Goal: Transaction & Acquisition: Purchase product/service

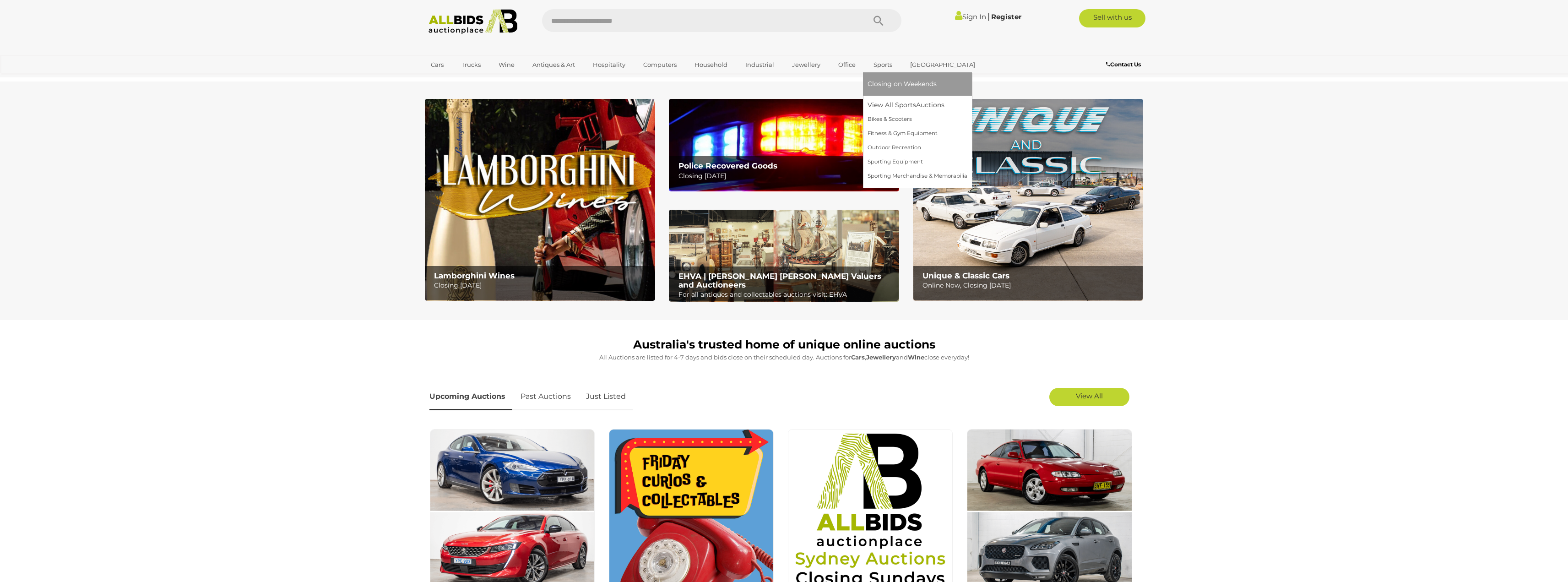
click at [886, 62] on link "Sports" at bounding box center [882, 64] width 31 height 15
click at [881, 104] on link "View All Sports Auctions" at bounding box center [917, 105] width 100 height 14
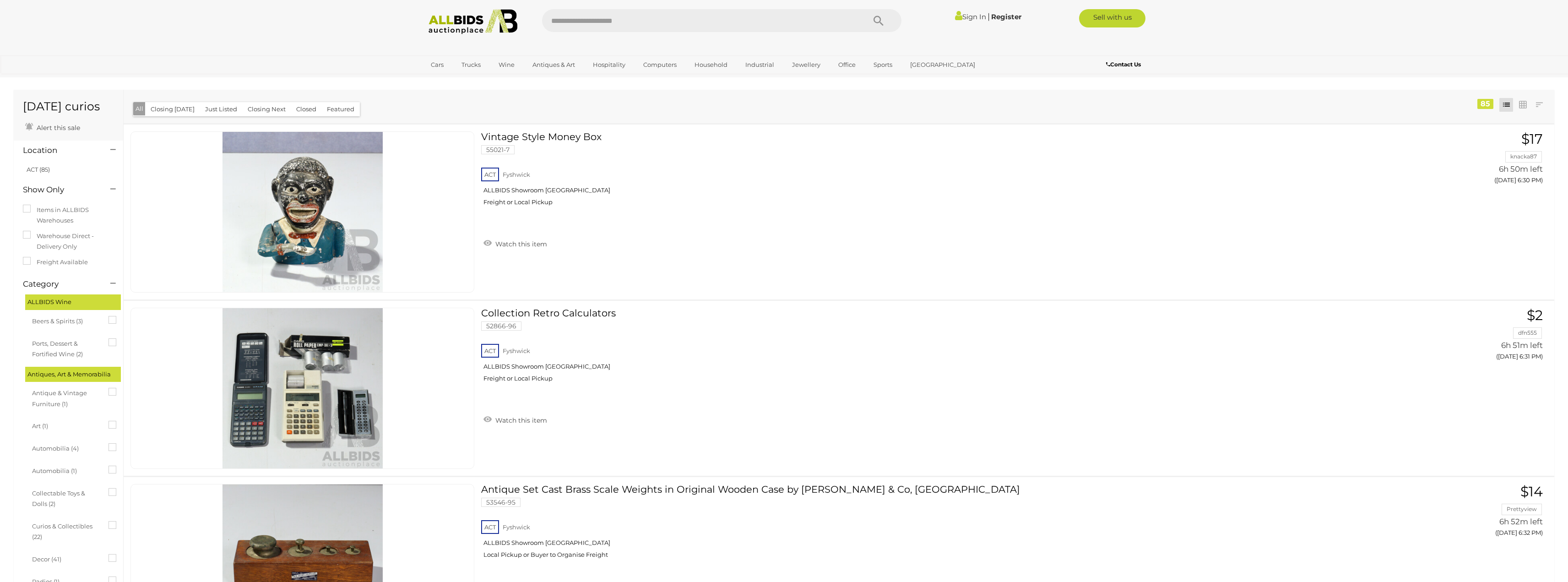
click at [463, 24] on img at bounding box center [473, 22] width 99 height 25
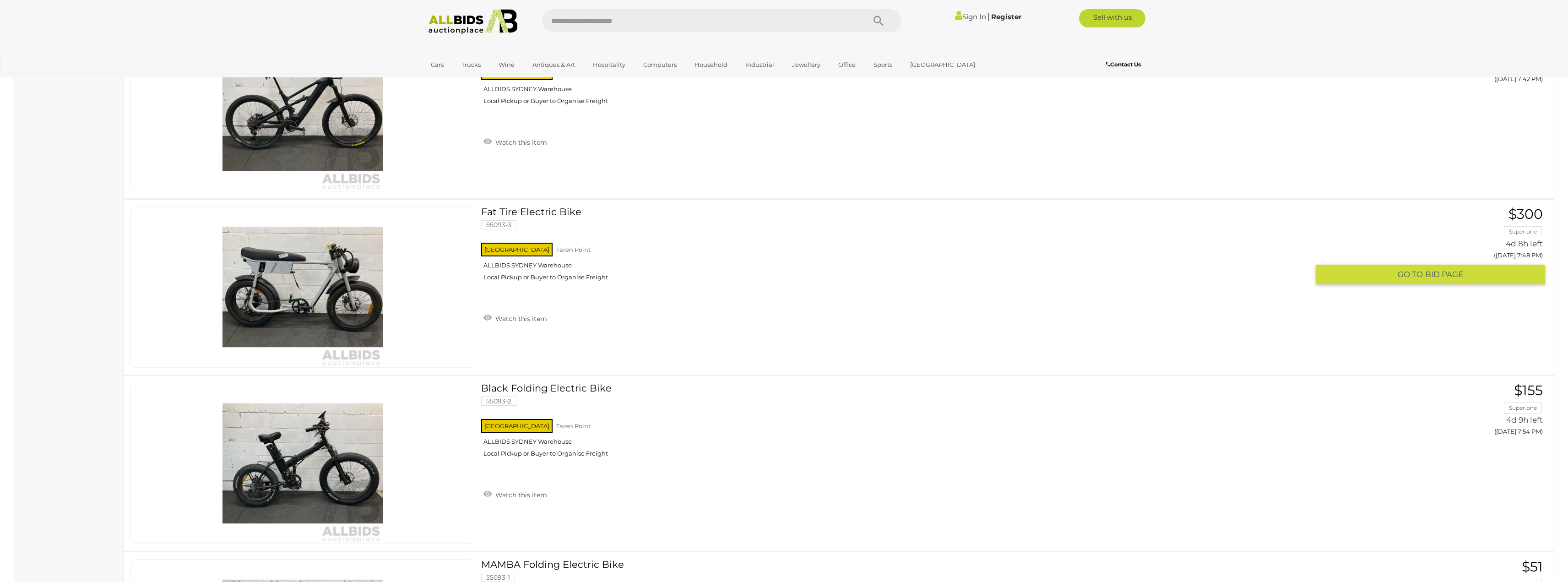
scroll to position [3662, 0]
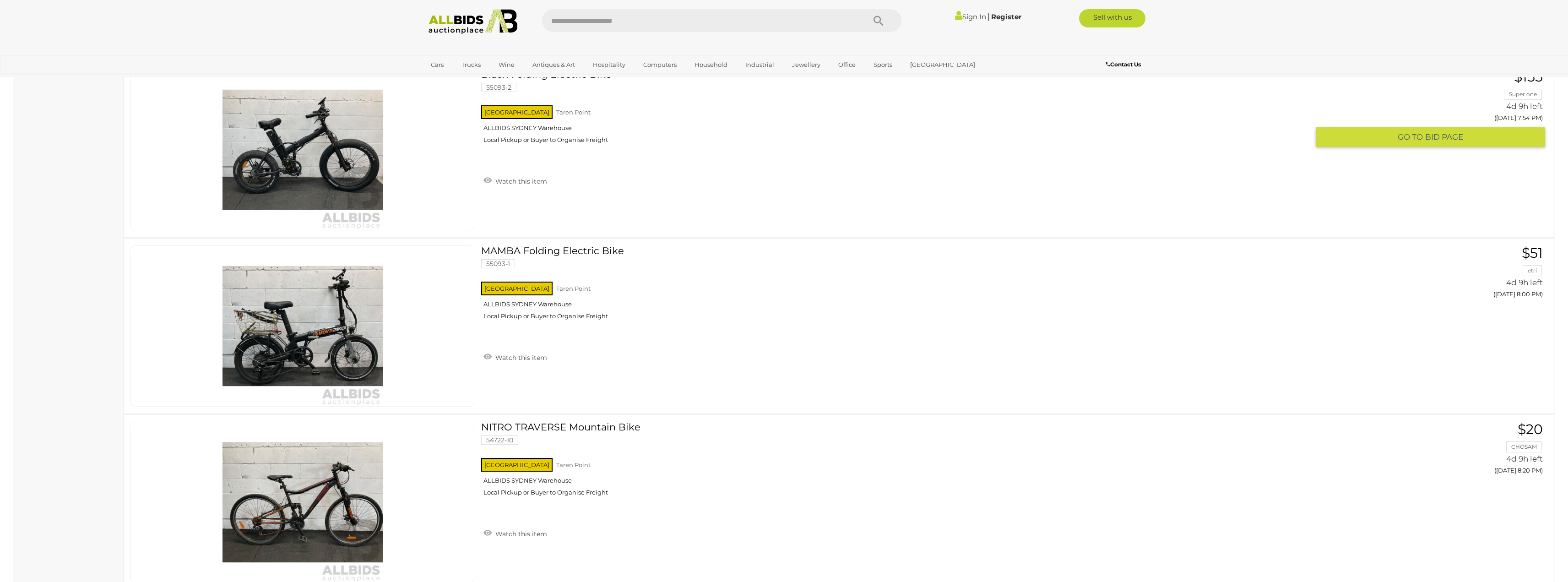
drag, startPoint x: 782, startPoint y: 433, endPoint x: 752, endPoint y: 174, distance: 260.7
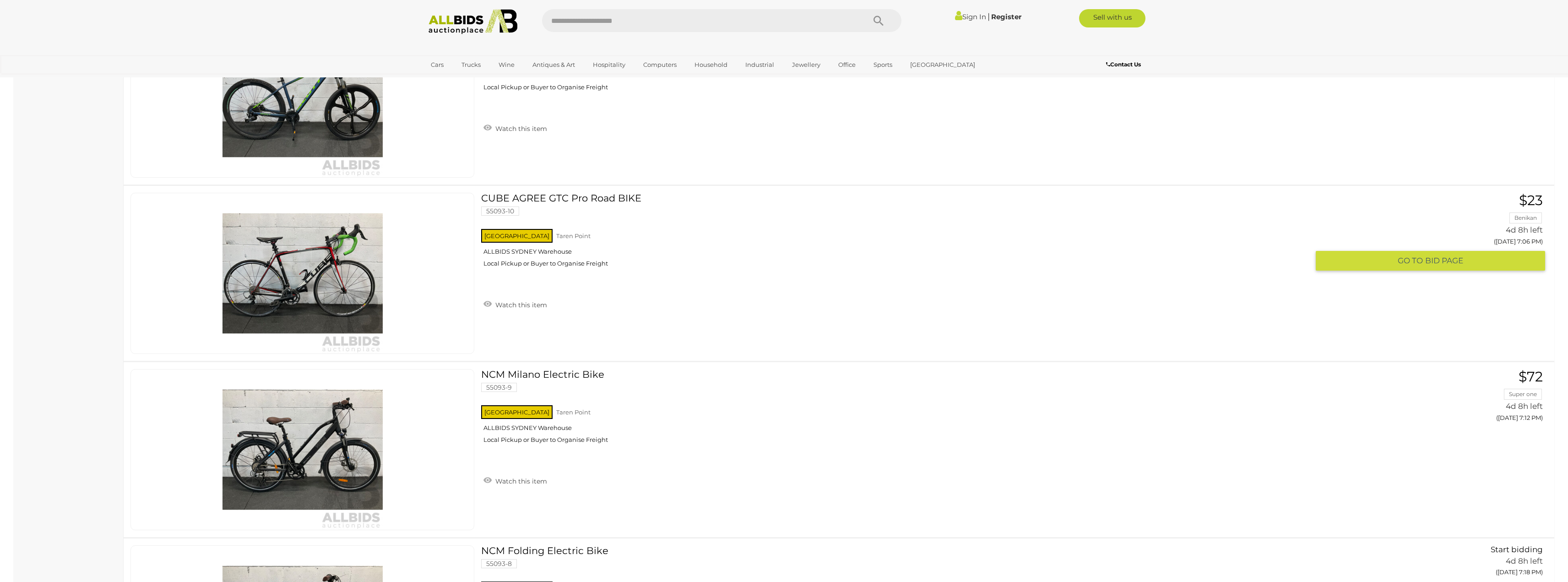
scroll to position [1587, 0]
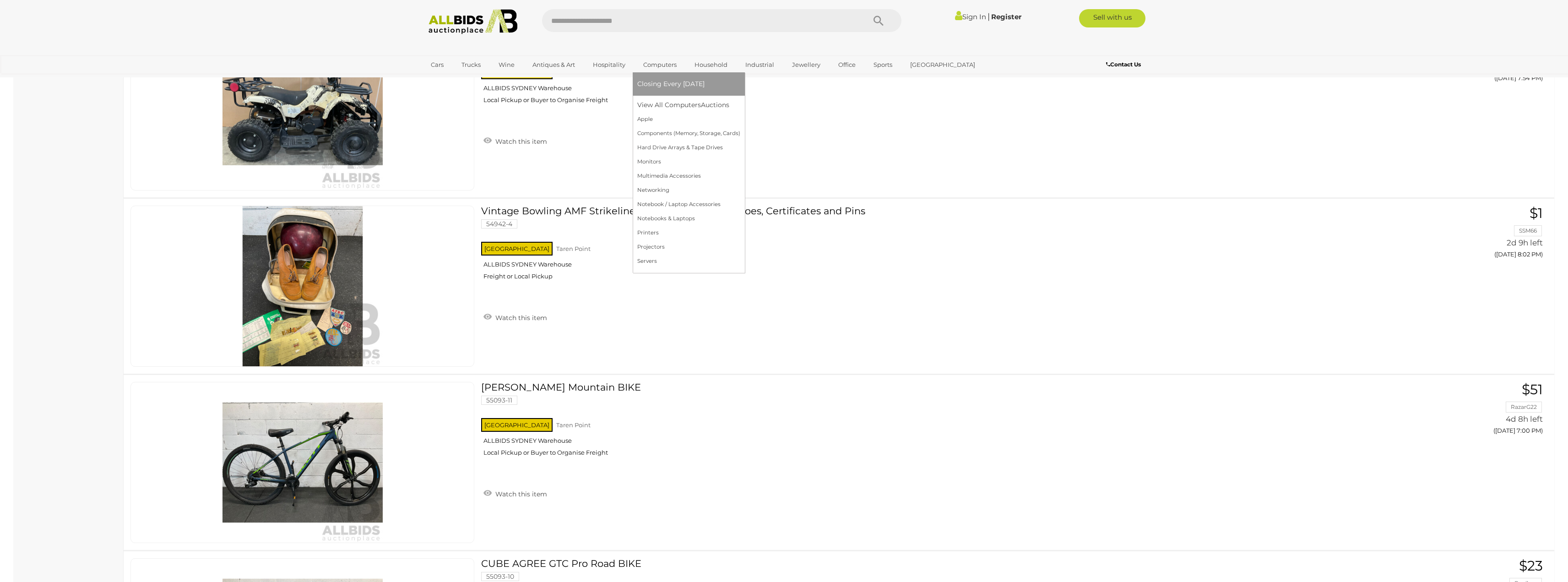
click at [665, 64] on link "Computers" at bounding box center [660, 64] width 45 height 15
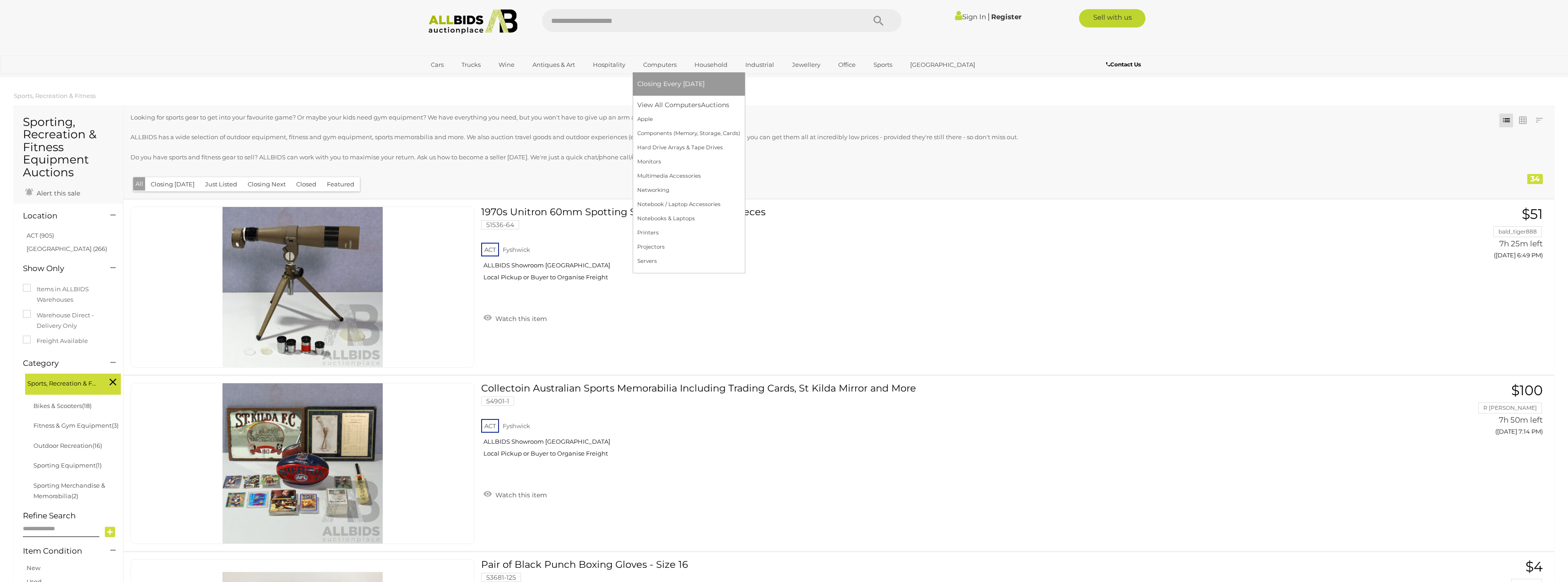
click at [669, 86] on span "Closing Every [DATE]" at bounding box center [670, 83] width 67 height 8
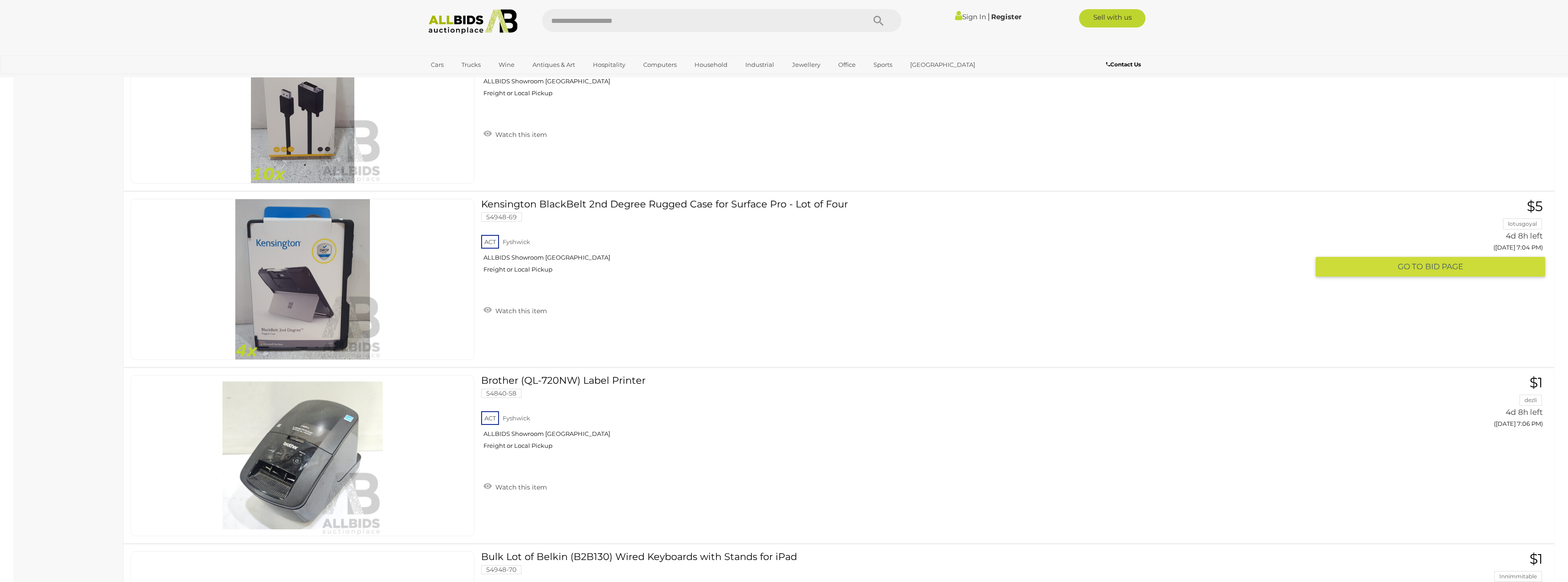
scroll to position [1892, 0]
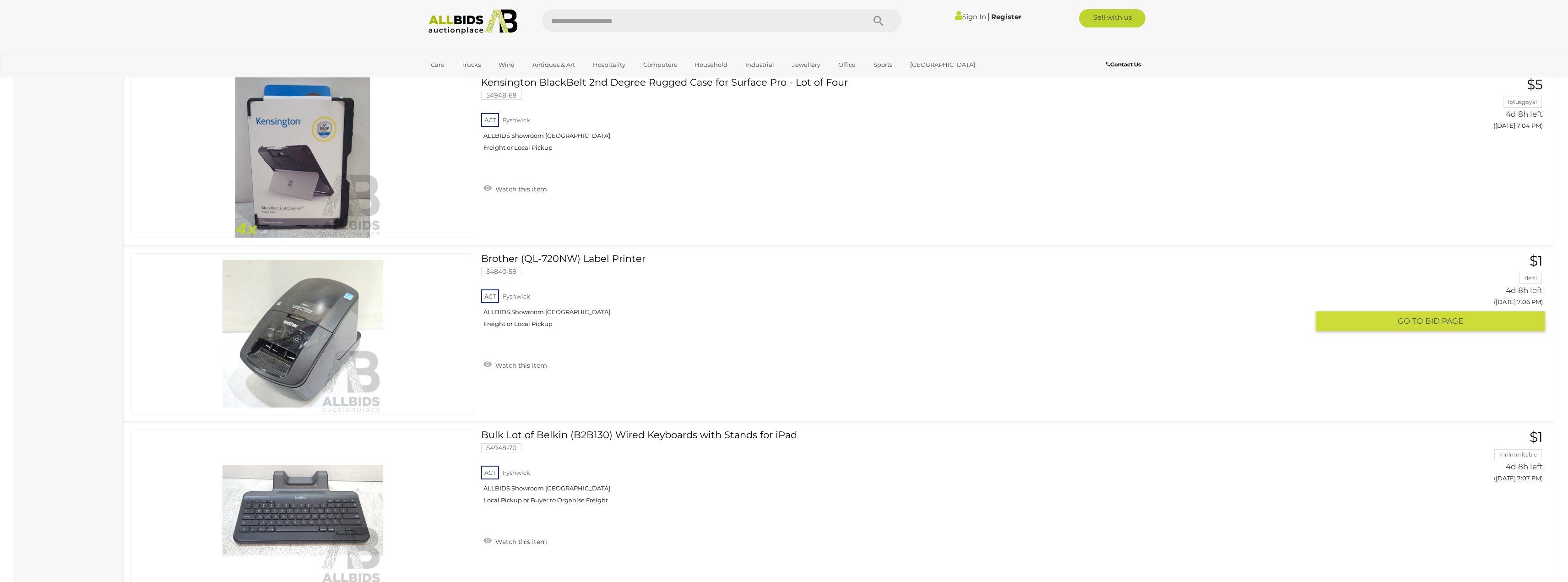
drag, startPoint x: 636, startPoint y: 301, endPoint x: 879, endPoint y: 333, distance: 245.1
click at [879, 333] on div "ACT Fyshwick ALLBIDS Showroom Fyshwick Freight or Local Pickup" at bounding box center [895, 311] width 828 height 47
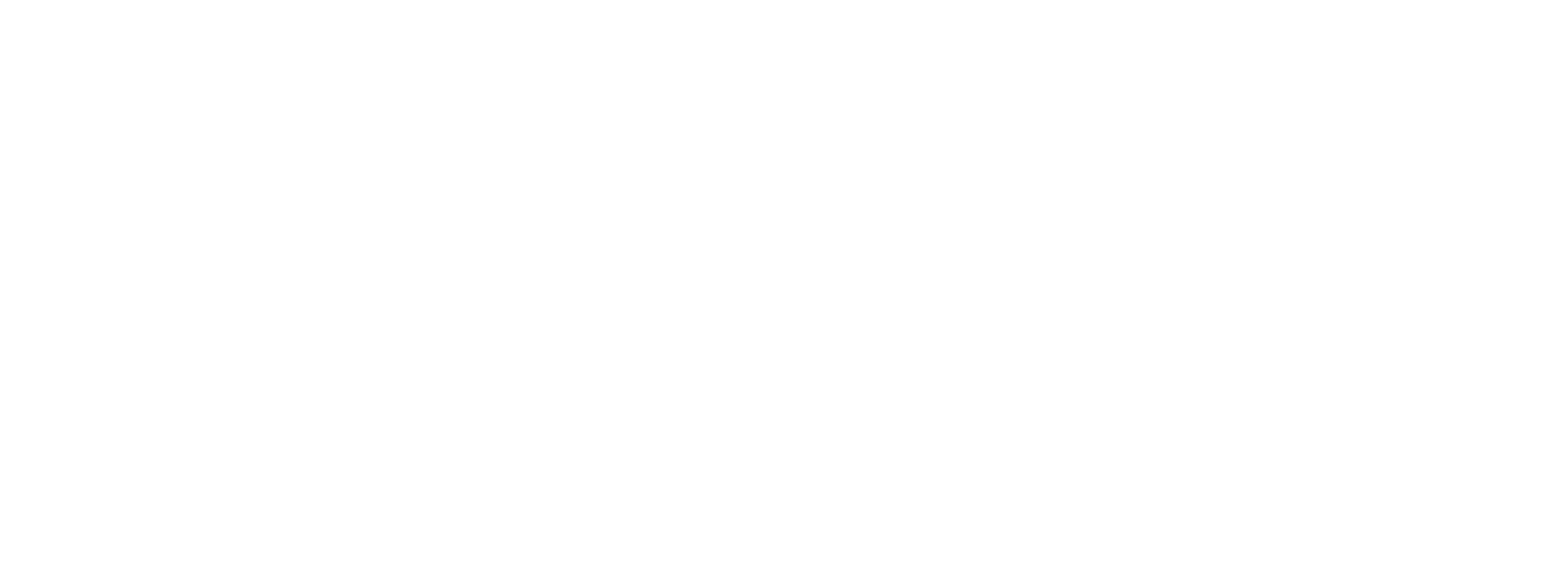
drag, startPoint x: 794, startPoint y: 288, endPoint x: 795, endPoint y: 280, distance: 8.1
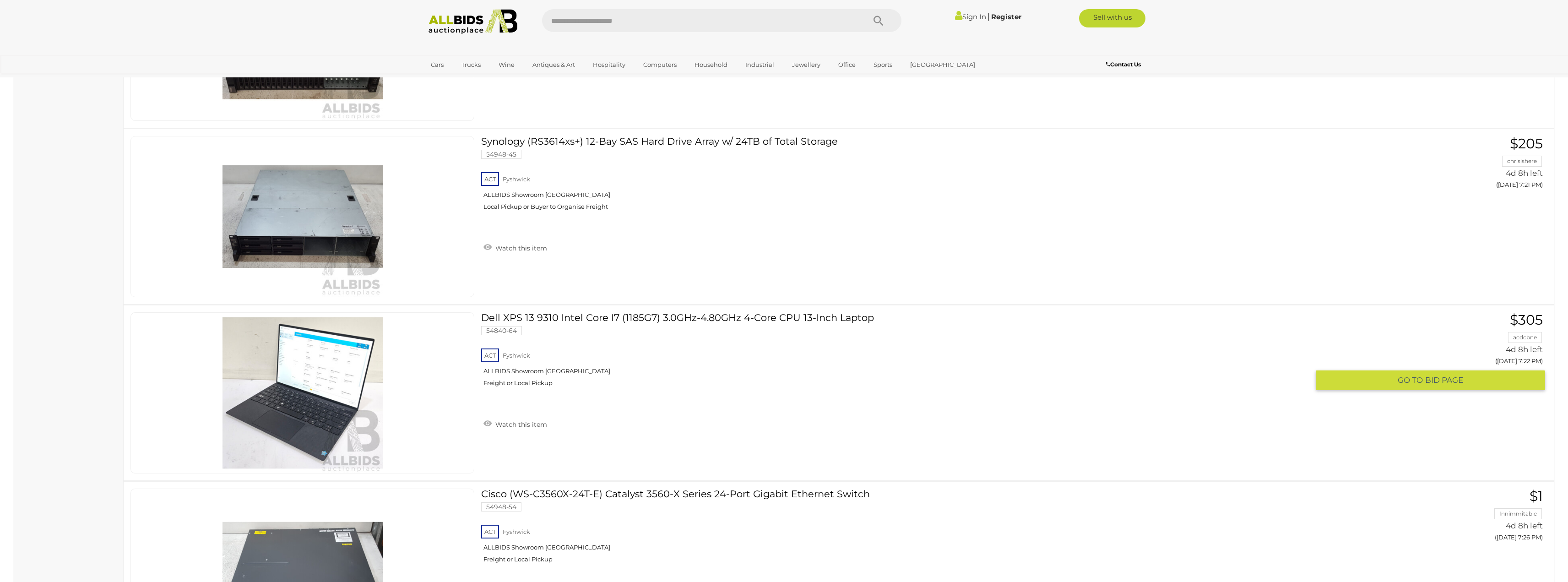
scroll to position [3371, 0]
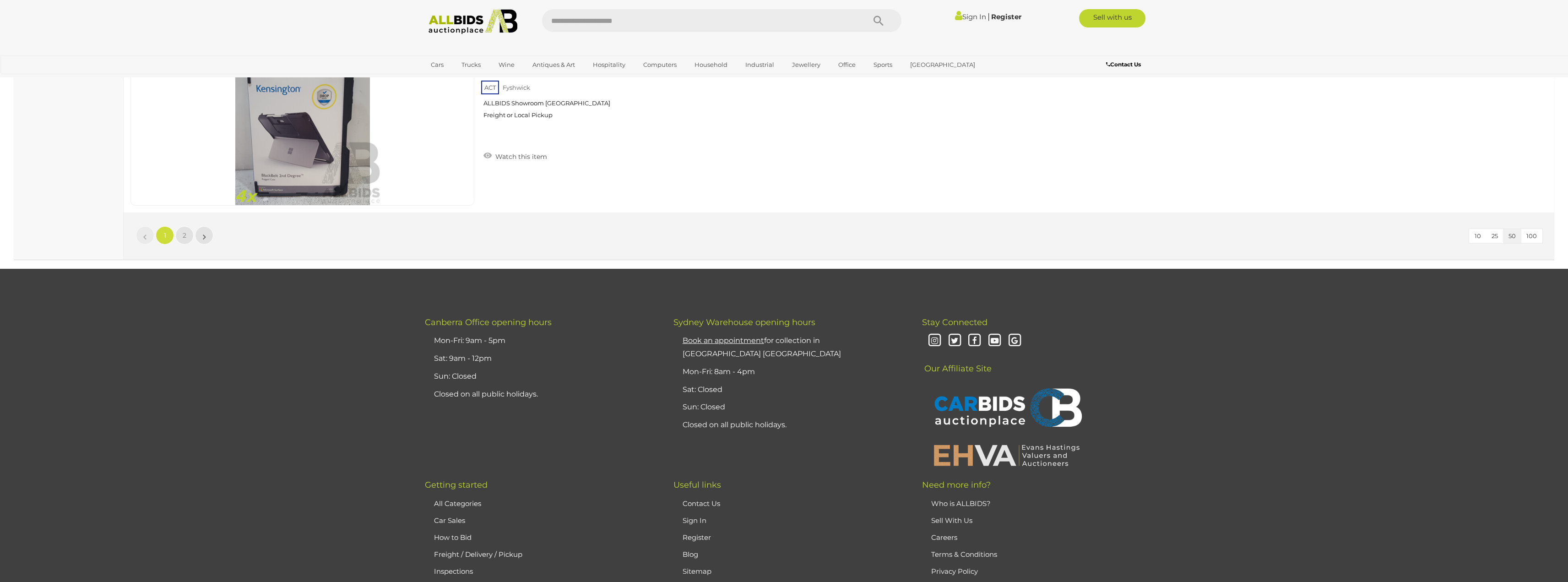
scroll to position [8802, 0]
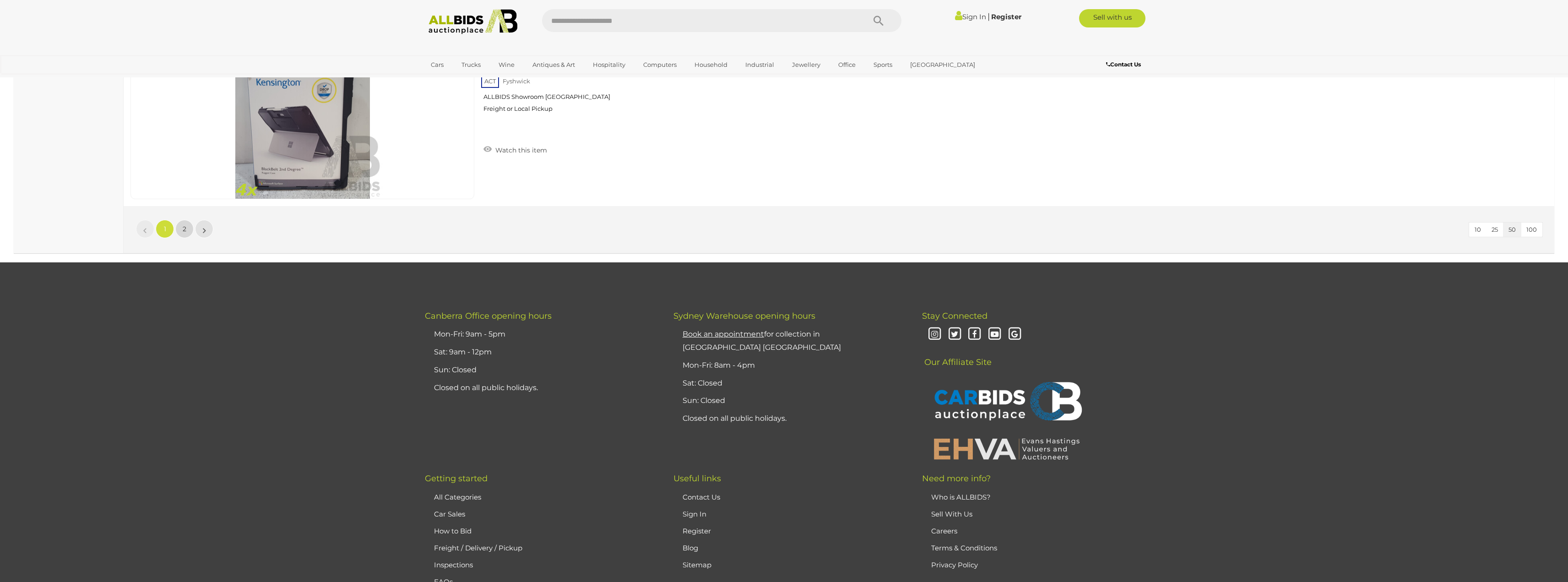
click at [187, 227] on link "2" at bounding box center [184, 228] width 18 height 18
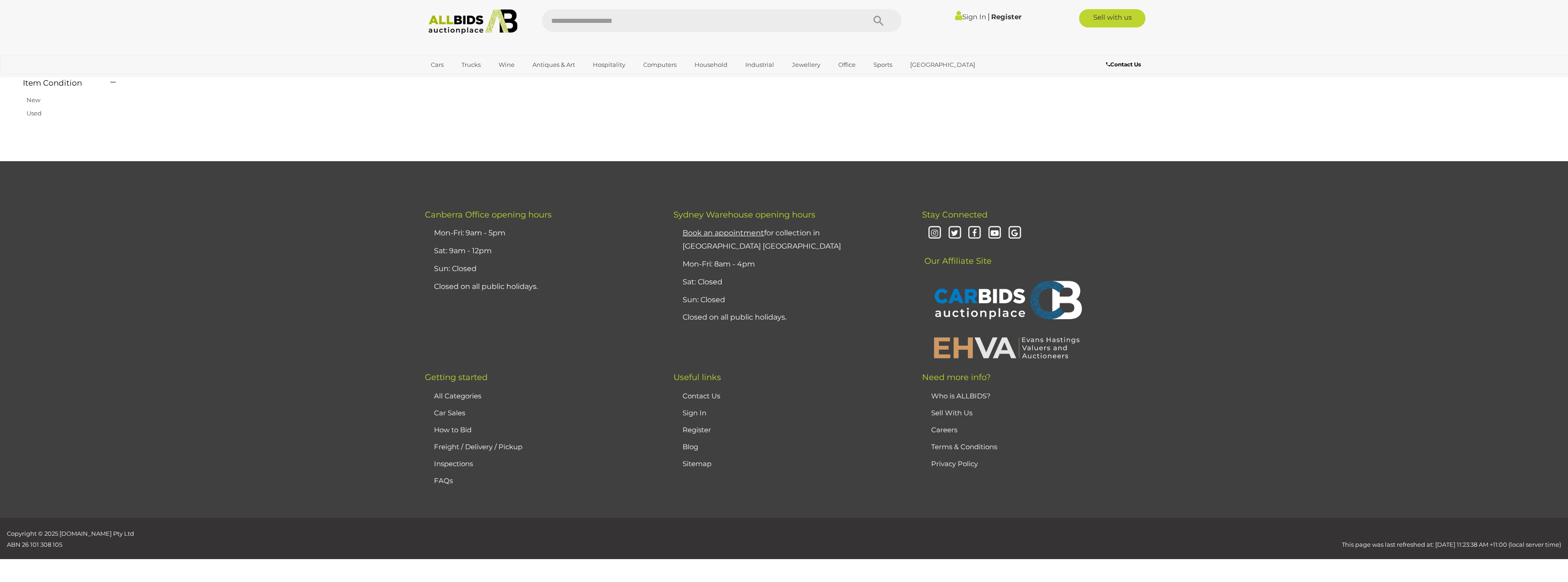
scroll to position [106, 0]
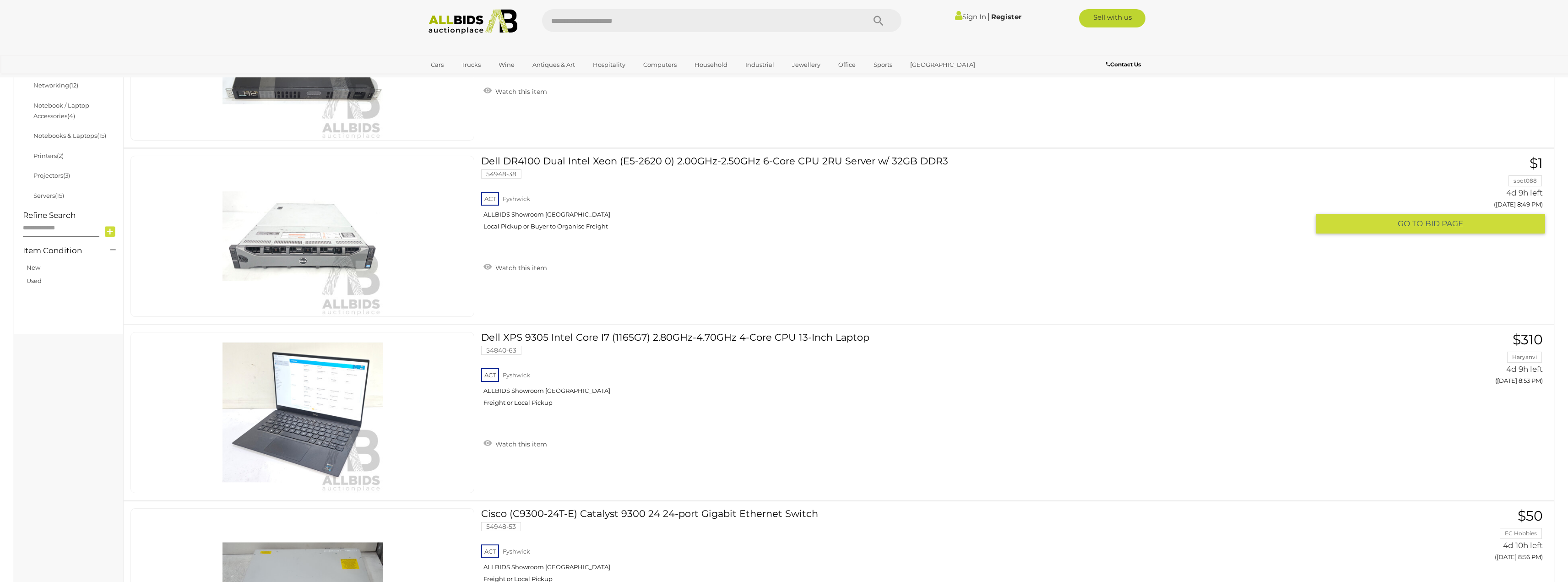
scroll to position [411, 0]
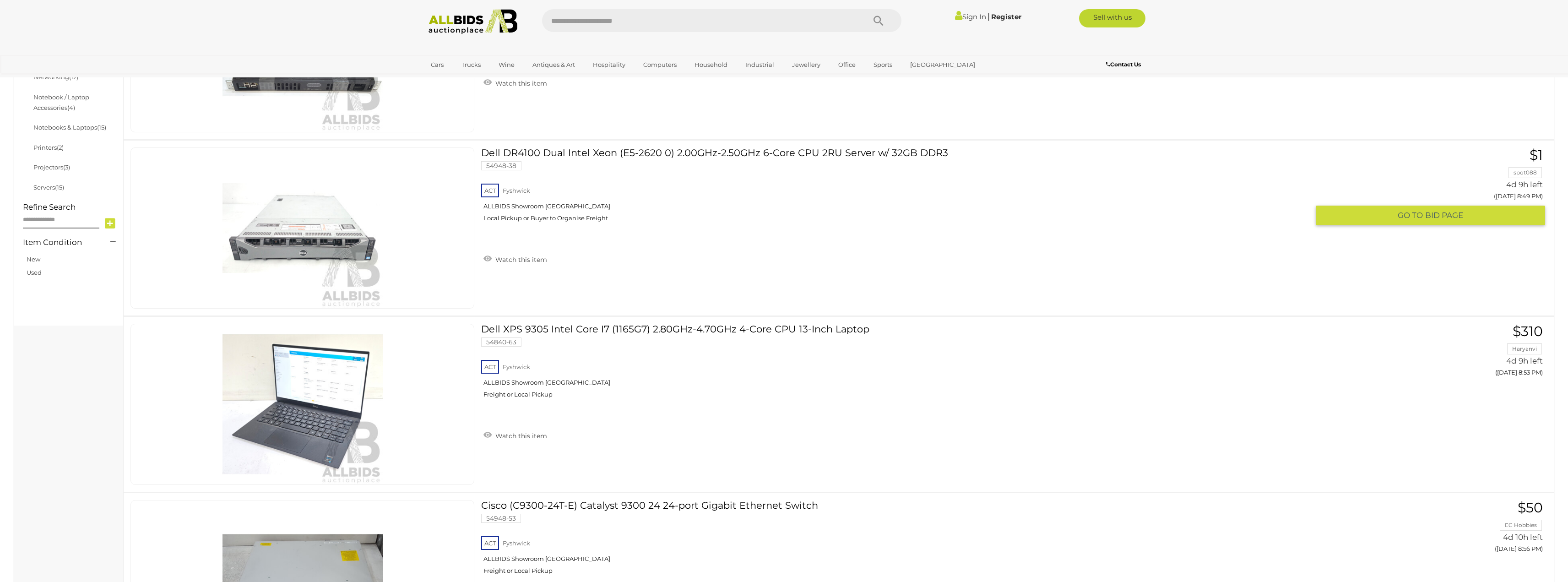
click at [588, 152] on link "Dell DR4100 Dual Intel Xeon (E5-2620 0) 2.00GHz-2.50GHz 6-Core CPU 2RU Server w…" at bounding box center [899, 188] width 821 height 82
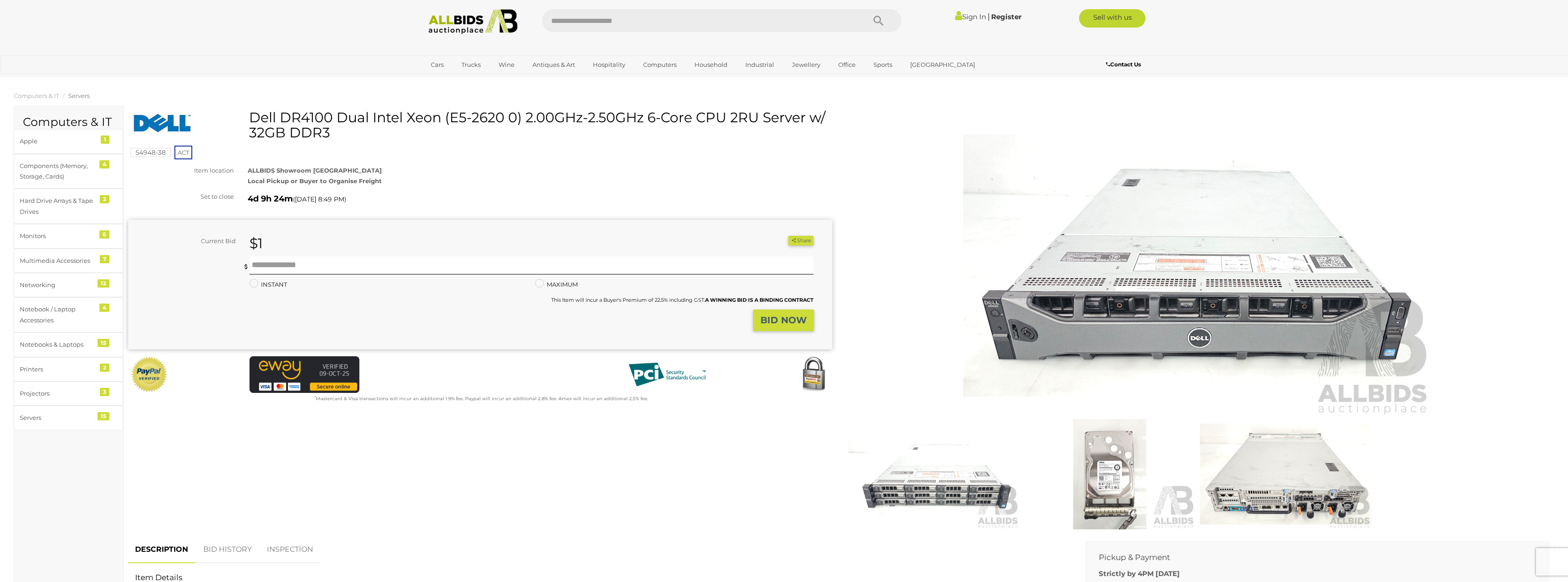
scroll to position [183, 0]
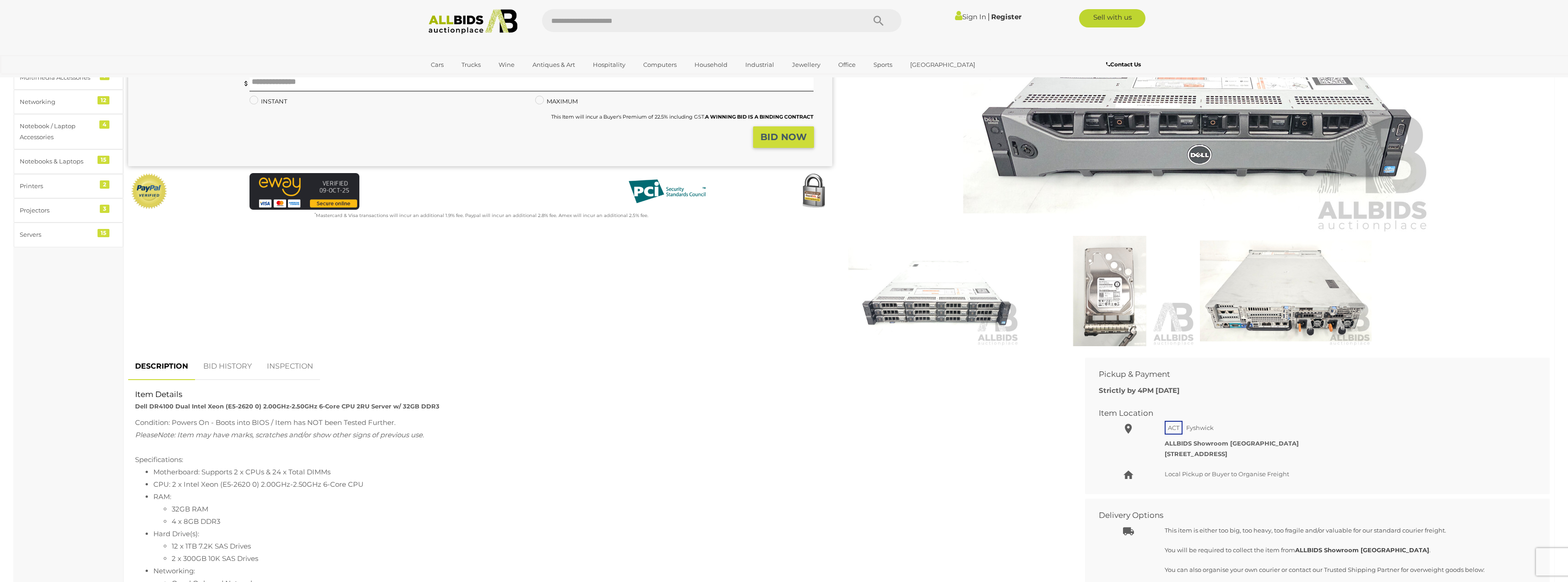
click at [1095, 300] on img at bounding box center [1110, 291] width 171 height 111
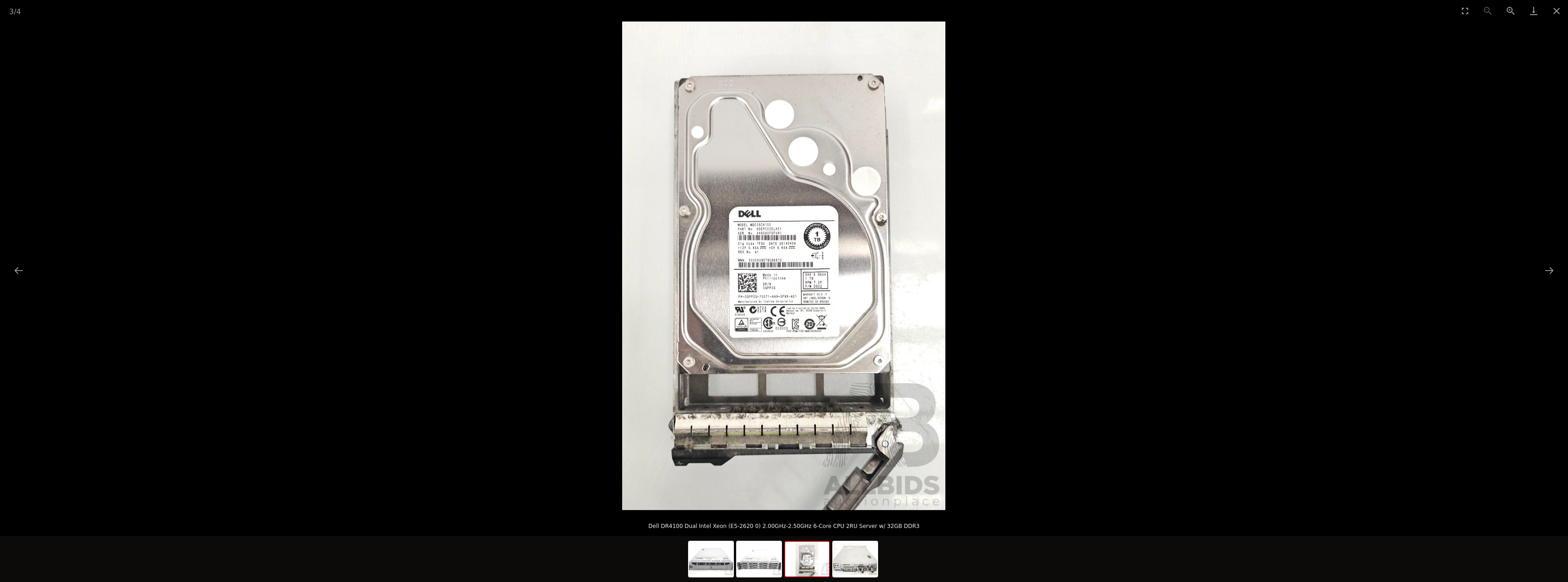
click at [1035, 272] on picture at bounding box center [784, 266] width 1568 height 489
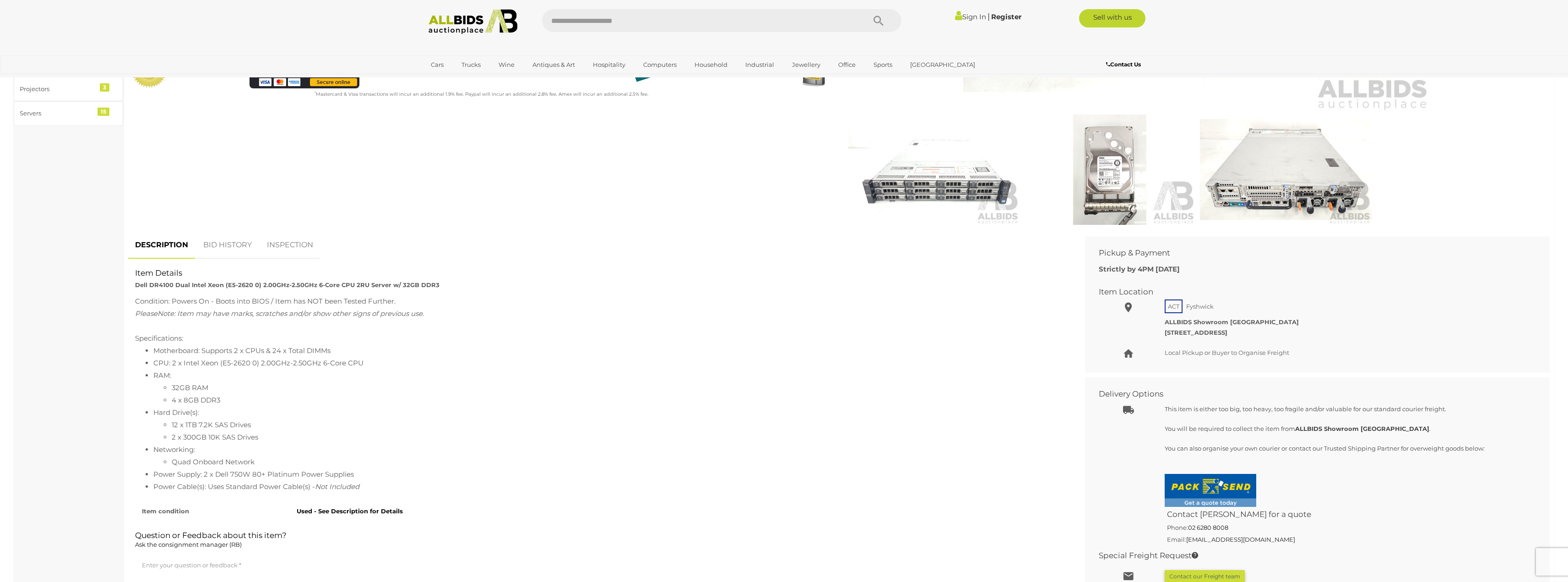
scroll to position [305, 0]
drag, startPoint x: 172, startPoint y: 433, endPoint x: 162, endPoint y: 436, distance: 10.4
click at [162, 436] on ul "12 x 1TB 7.2K SAS Drives 2 x 300GB 10K SAS Drives" at bounding box center [608, 430] width 911 height 24
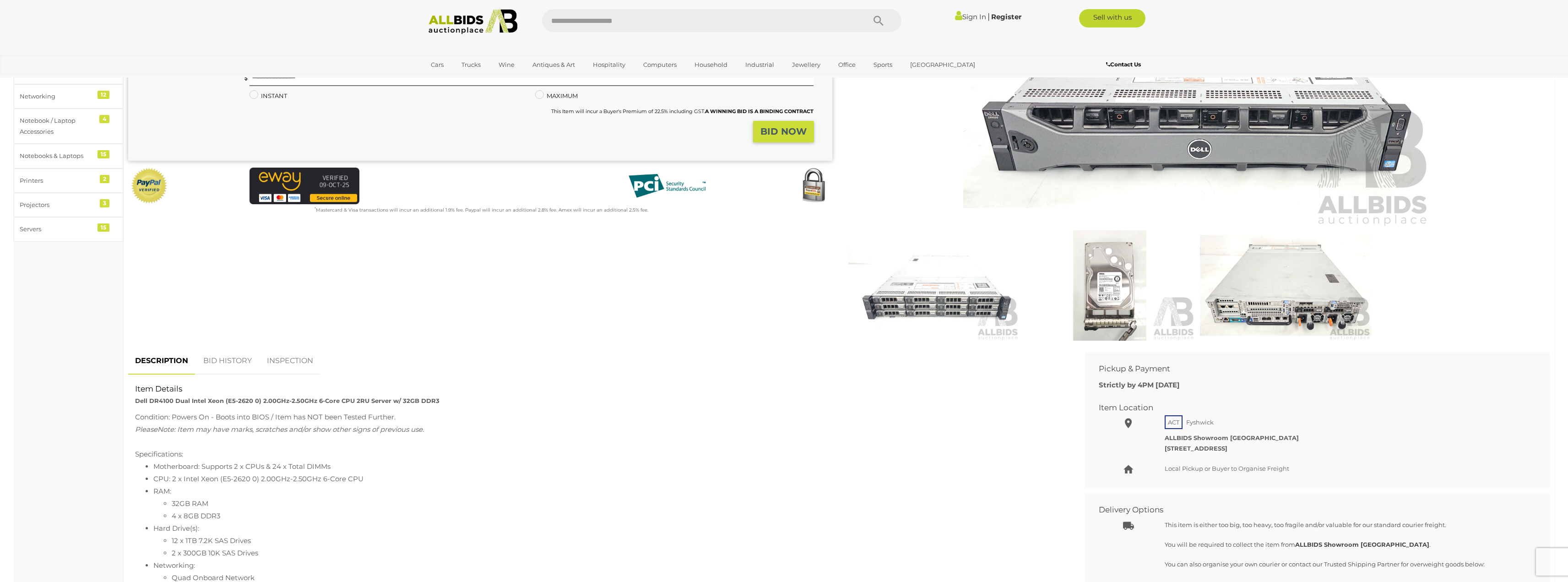
scroll to position [122, 0]
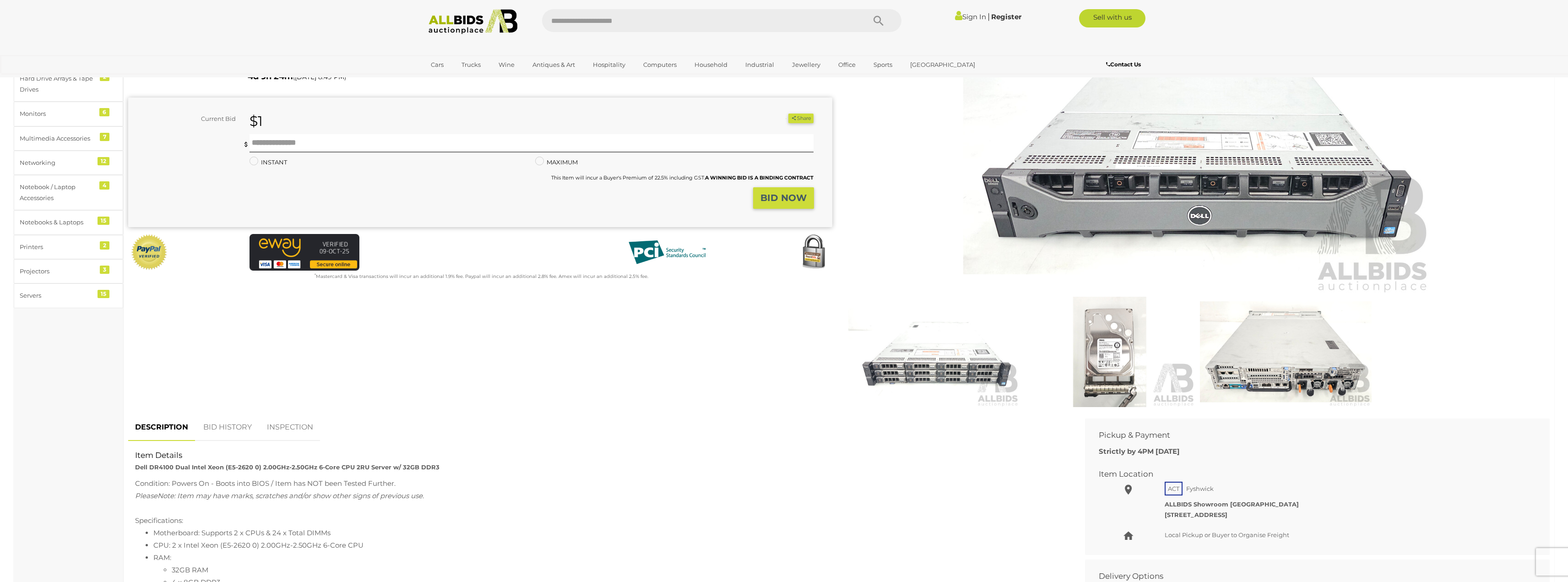
click at [1138, 191] on img at bounding box center [1198, 143] width 469 height 302
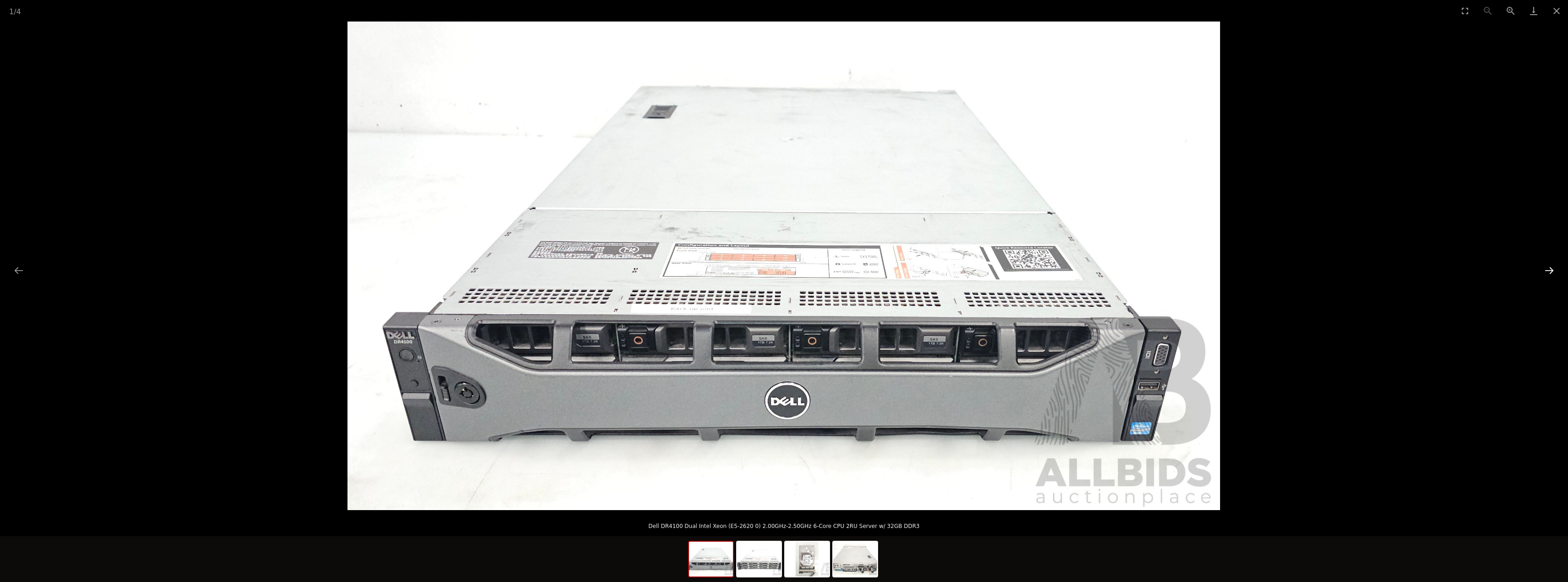
click at [1548, 270] on button "Next slide" at bounding box center [1550, 270] width 19 height 17
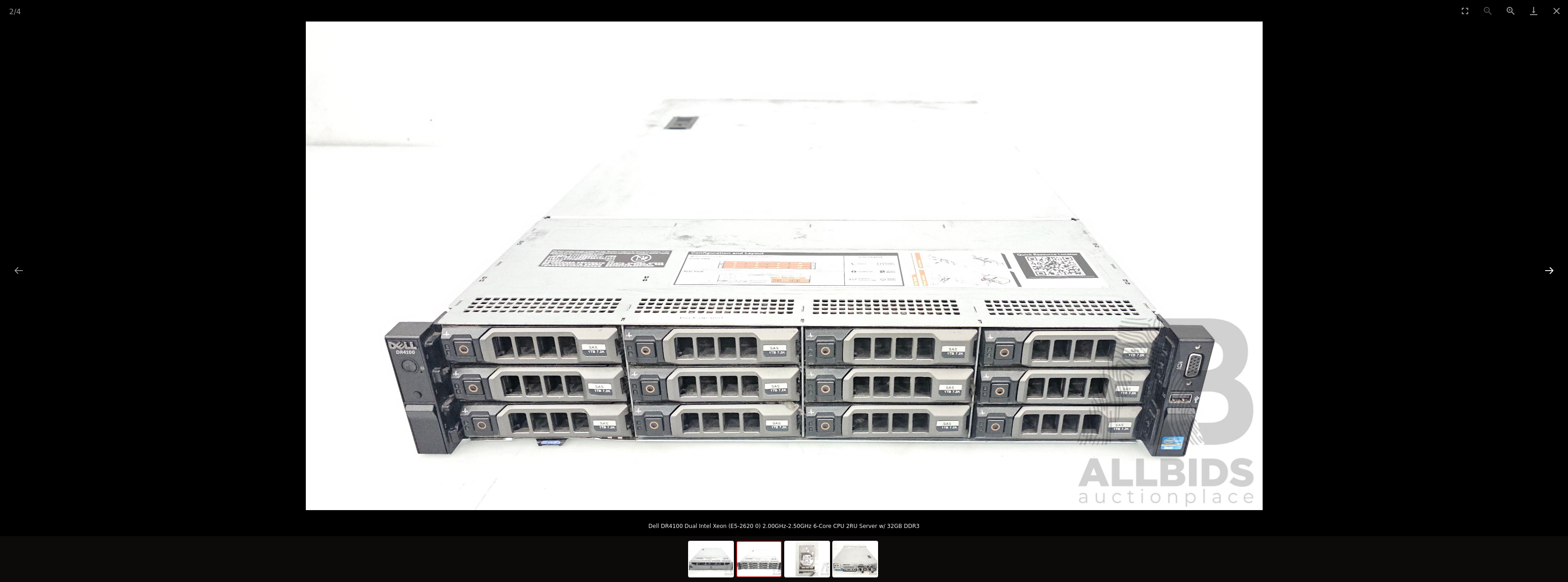
click at [1548, 270] on button "Next slide" at bounding box center [1550, 270] width 19 height 17
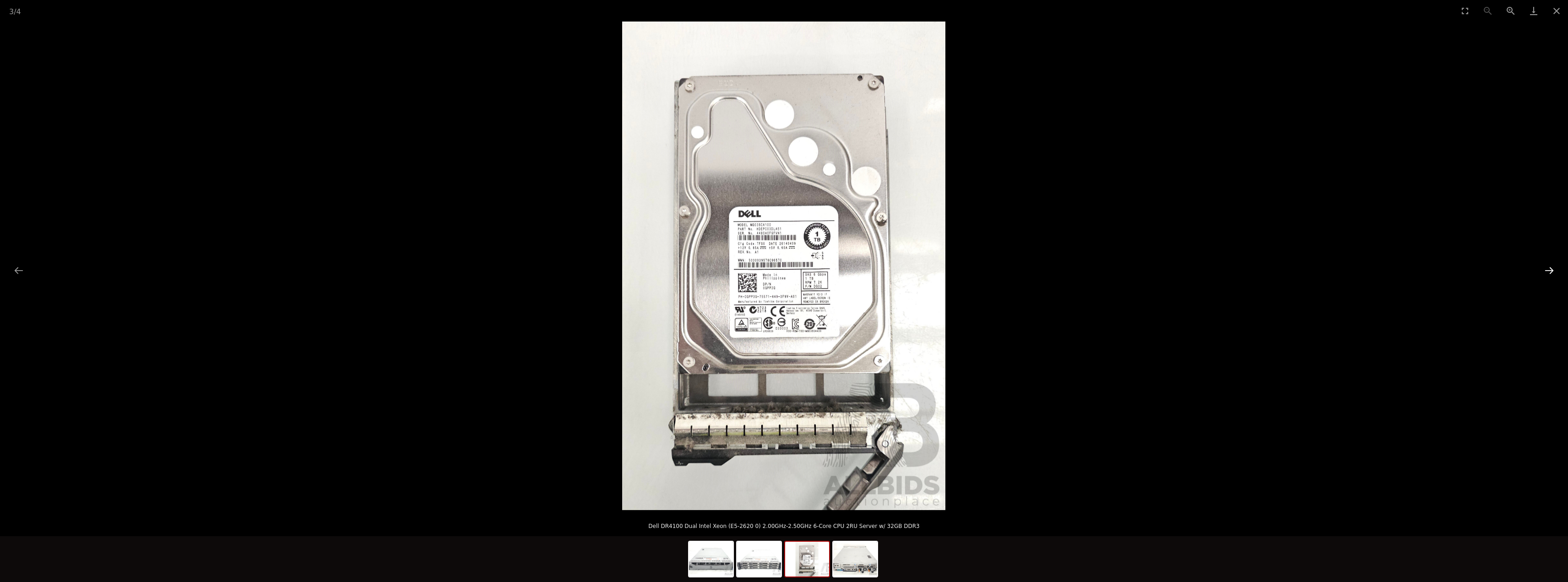
click at [1542, 268] on button "Next slide" at bounding box center [1550, 270] width 19 height 17
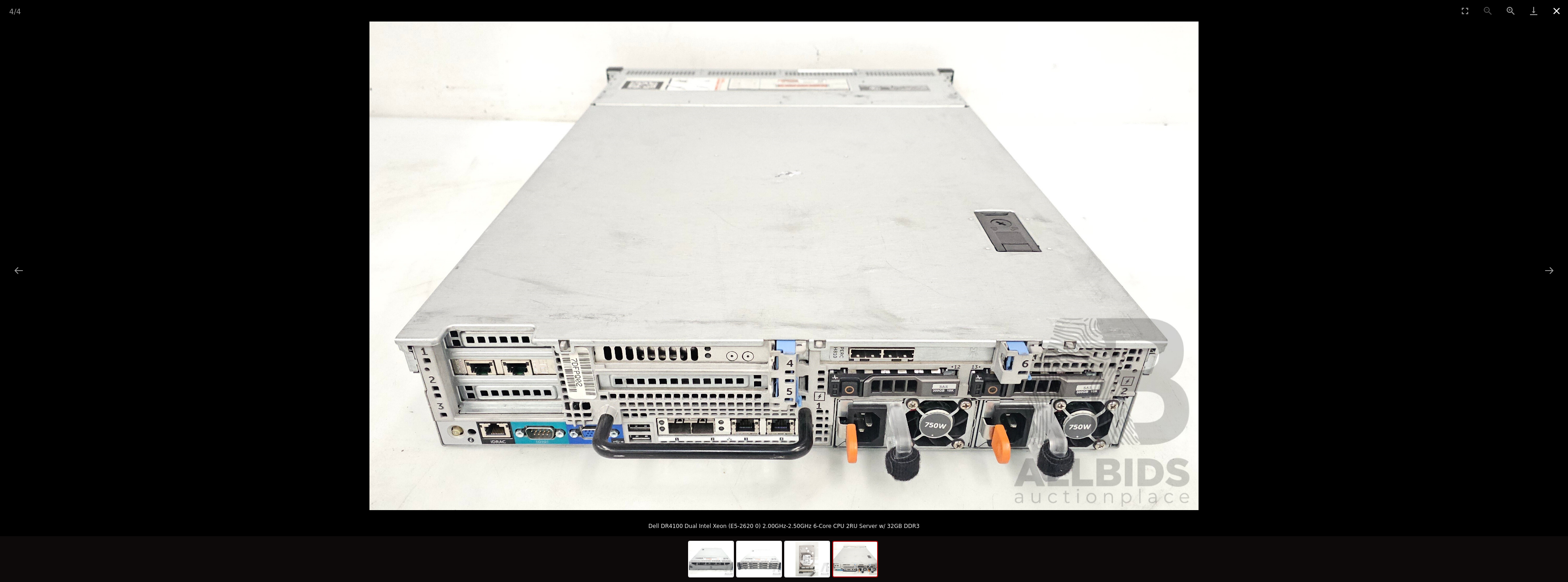
click at [1557, 15] on button "Close gallery" at bounding box center [1557, 10] width 23 height 22
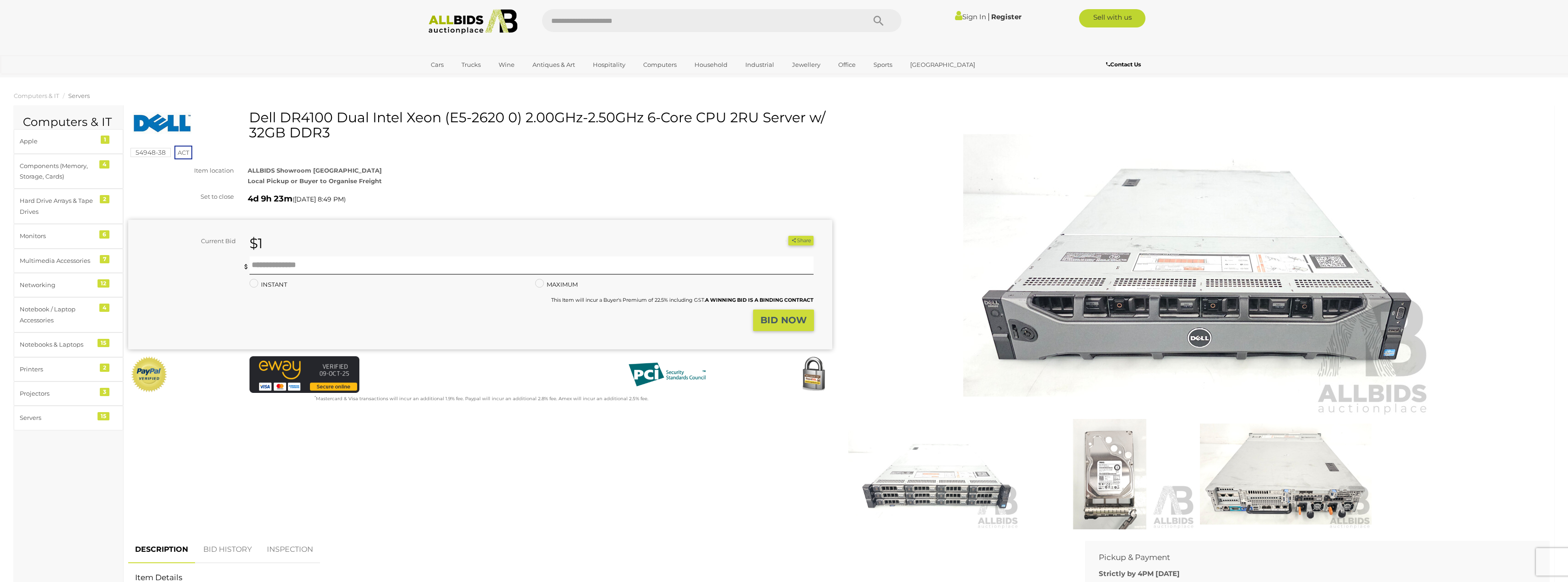
click at [966, 22] on div "Sign In | Register" at bounding box center [967, 17] width 118 height 15
click at [967, 19] on link "Sign In" at bounding box center [971, 17] width 31 height 9
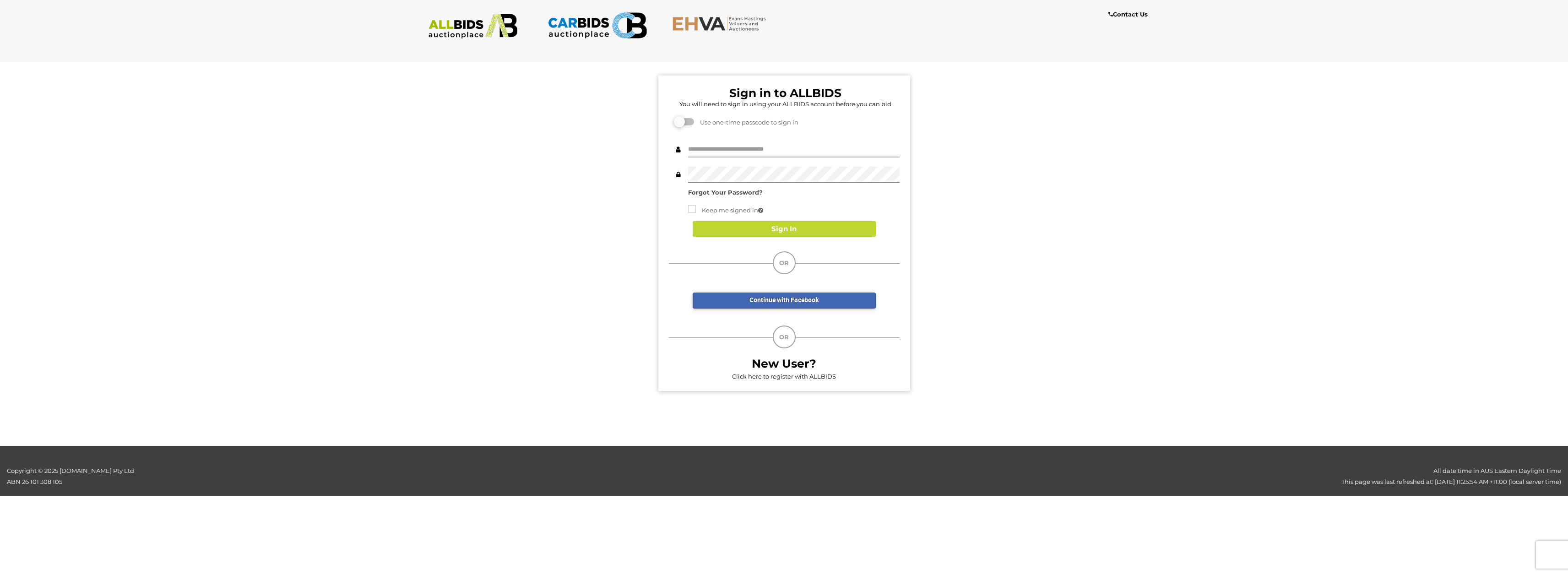
click at [836, 150] on input "text" at bounding box center [794, 149] width 212 height 16
type input "******"
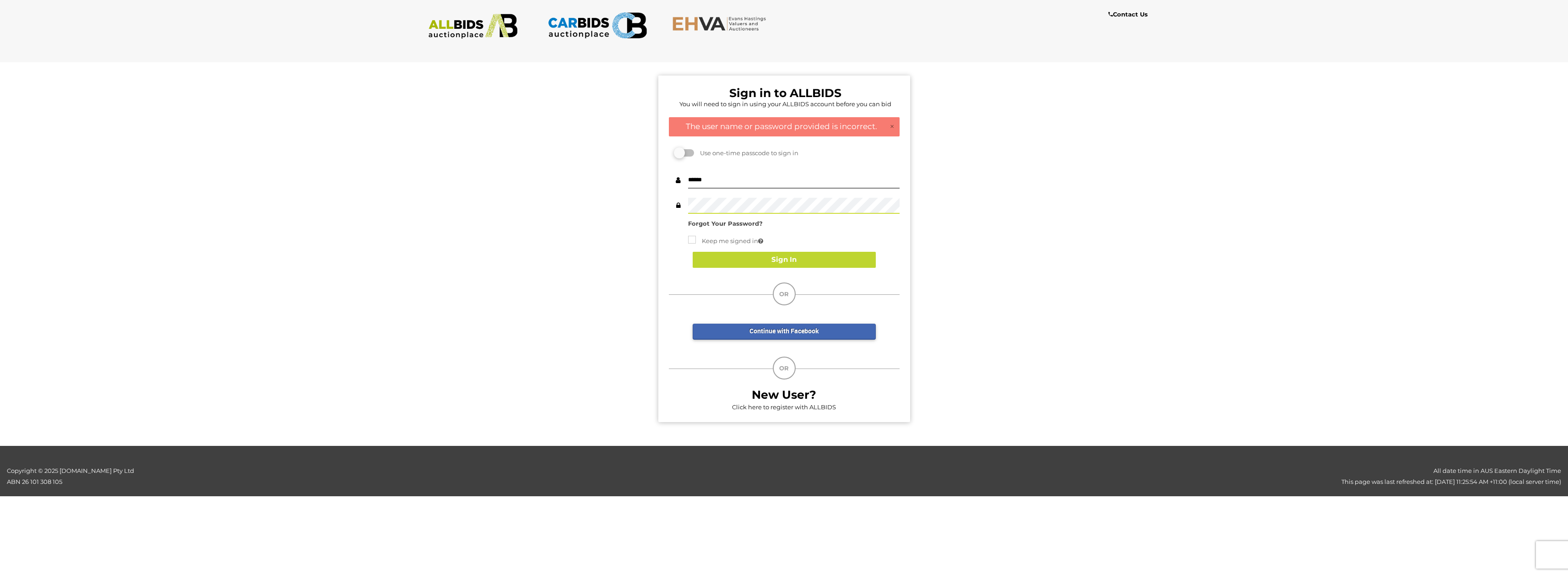
click at [667, 207] on div "Sign in to ALLBIDS You will need to sign in using your ALLBIDS account before y…" at bounding box center [784, 249] width 252 height 347
click at [776, 258] on button "Sign In" at bounding box center [784, 260] width 183 height 16
click at [682, 152] on label at bounding box center [684, 152] width 18 height 7
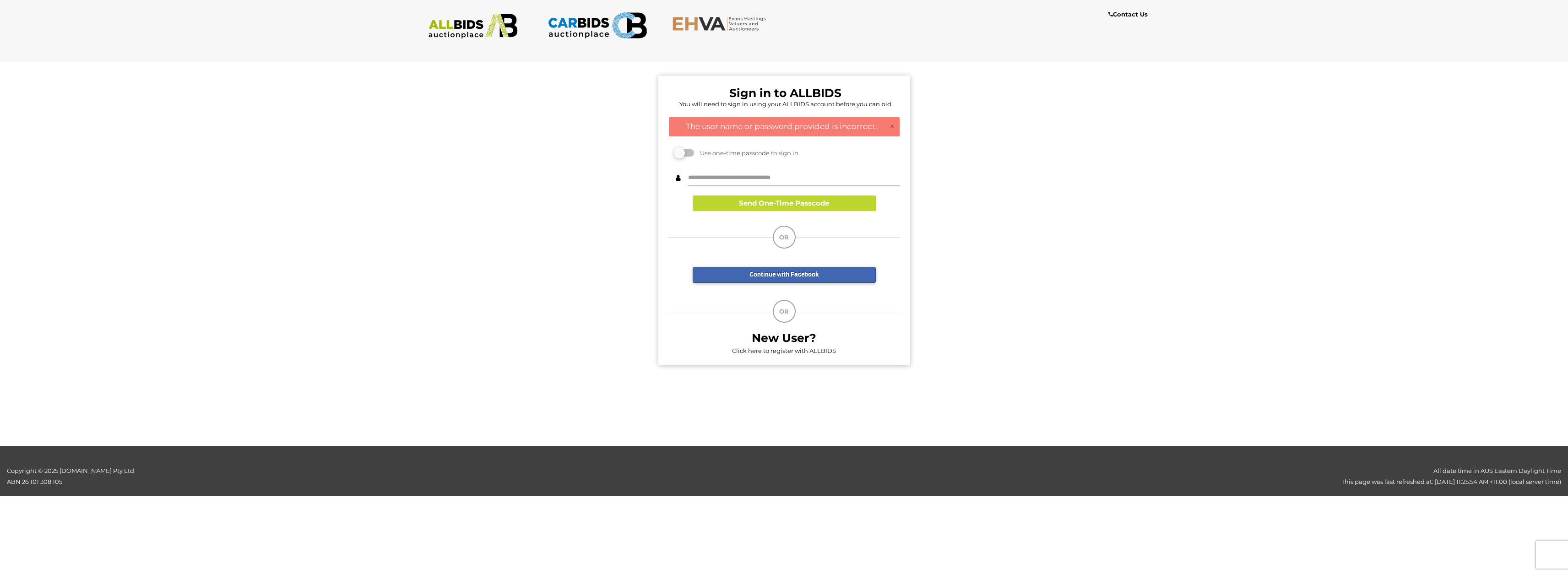
click at [764, 178] on input "text" at bounding box center [794, 178] width 212 height 16
type input "**********"
click at [767, 203] on button "Send One-Time Passcode" at bounding box center [784, 203] width 183 height 16
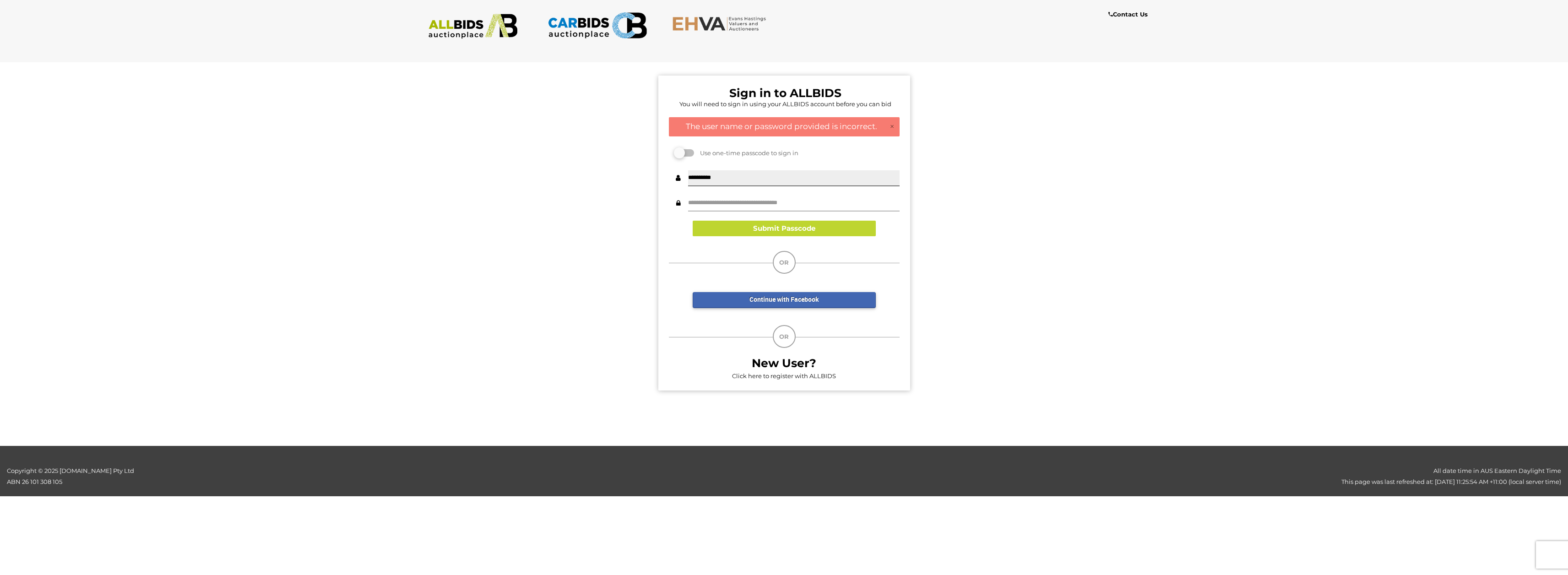
click at [761, 201] on input "text" at bounding box center [794, 203] width 212 height 16
type input "******"
click at [762, 233] on button "Submit Passcode" at bounding box center [784, 228] width 183 height 16
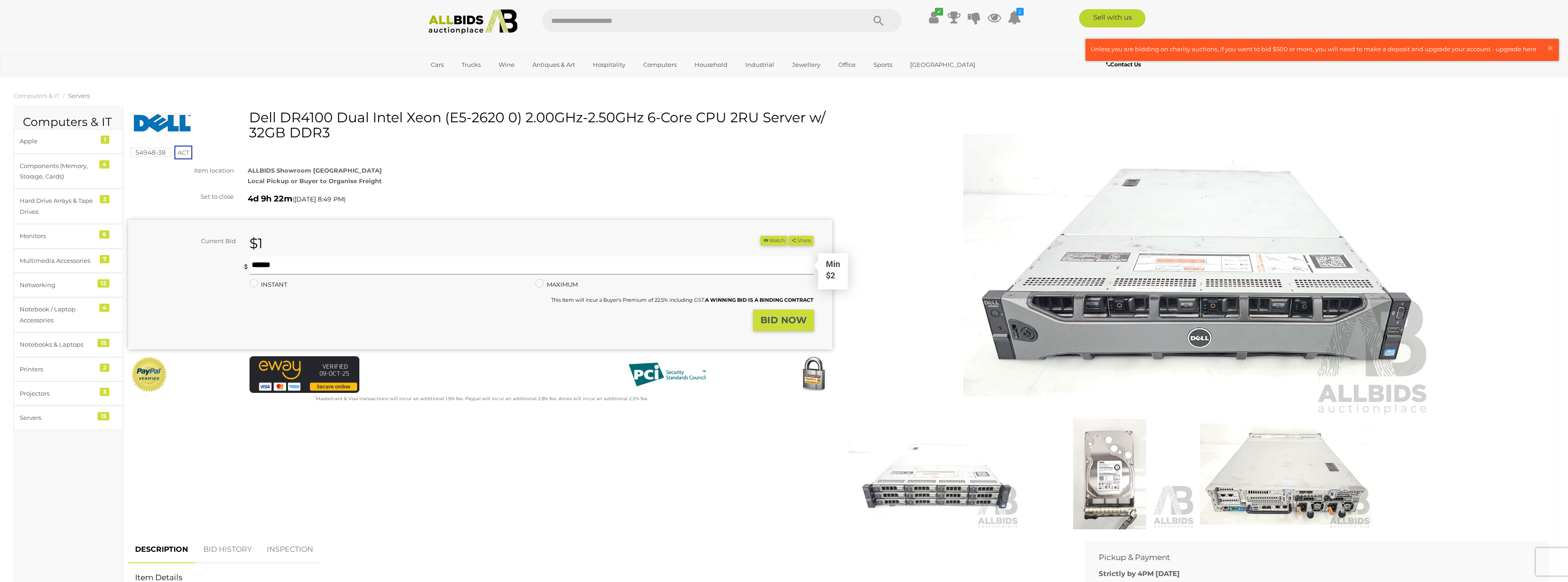
click at [267, 264] on input "text" at bounding box center [532, 265] width 565 height 18
type input "*"
type input "**"
click at [783, 320] on strong "BID NOW" at bounding box center [784, 320] width 46 height 11
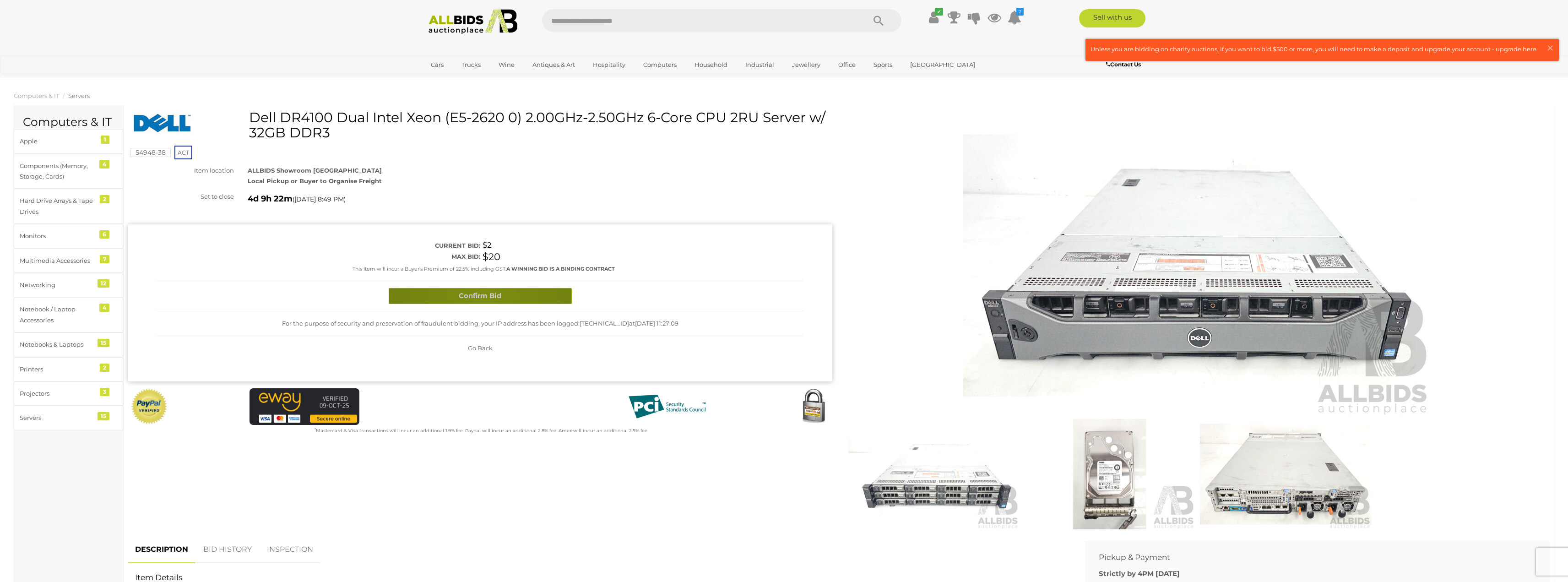
click at [483, 300] on button "Confirm Bid" at bounding box center [480, 295] width 183 height 16
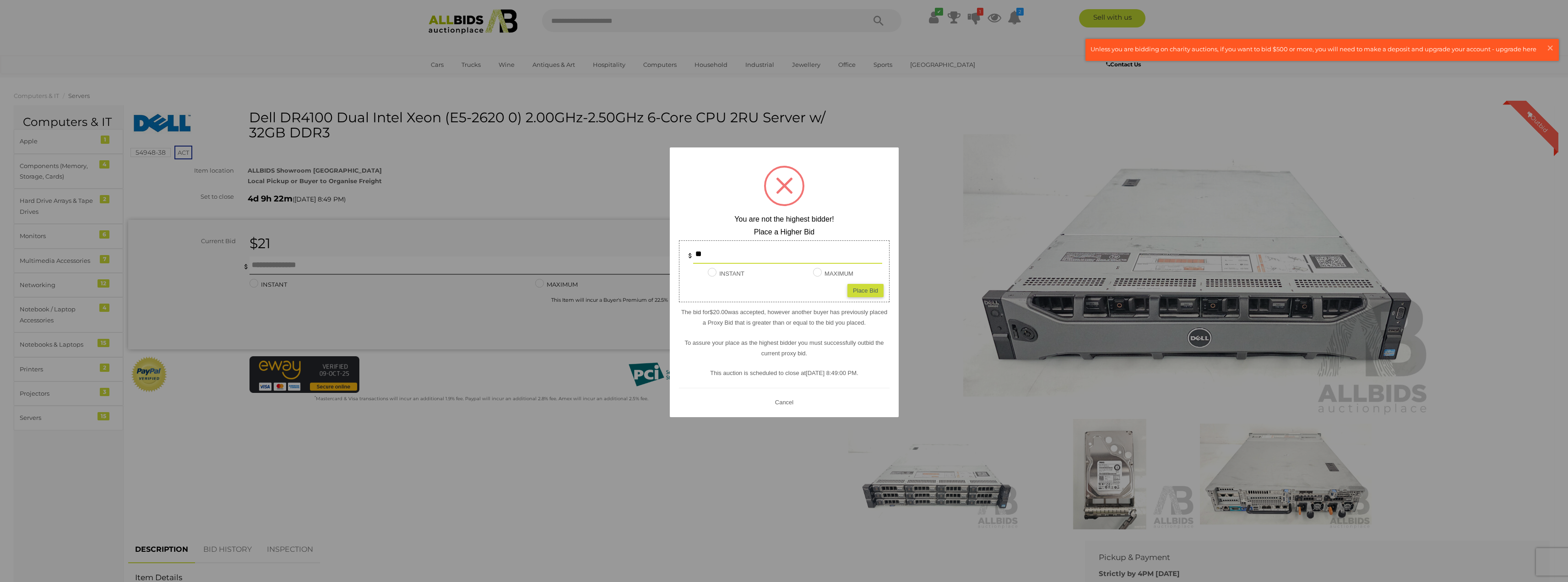
click at [517, 378] on div at bounding box center [784, 291] width 1568 height 582
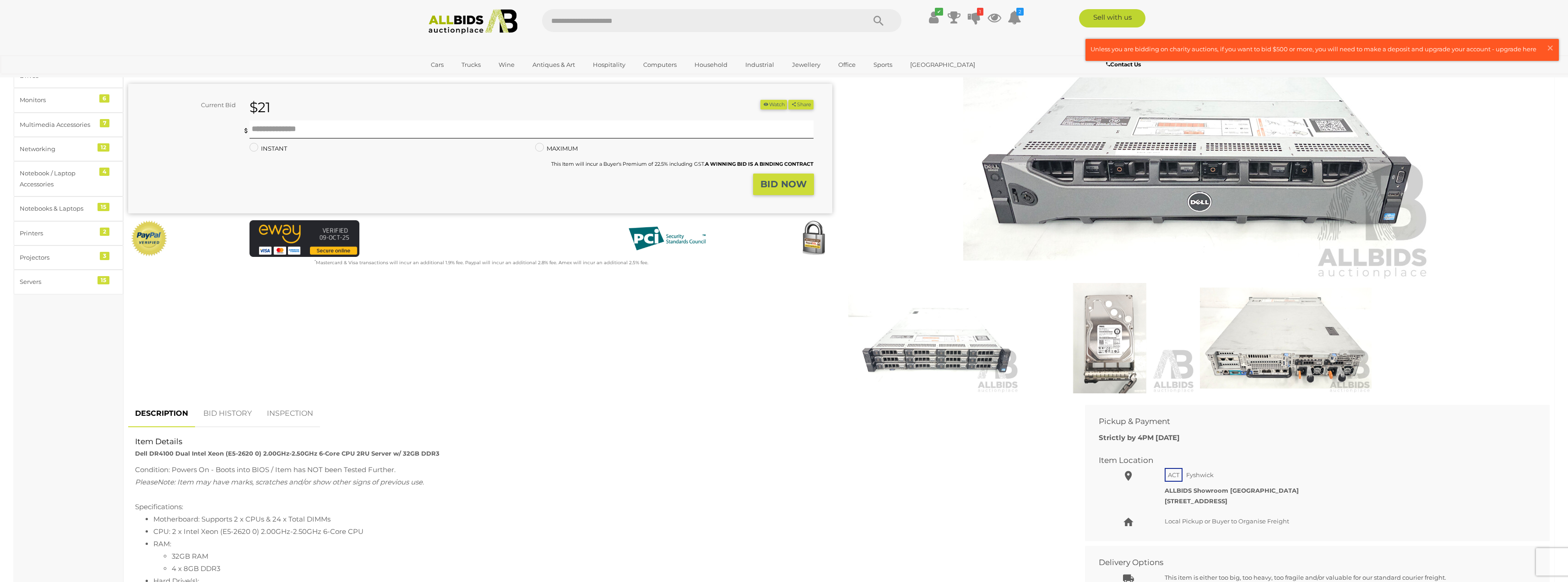
scroll to position [244, 0]
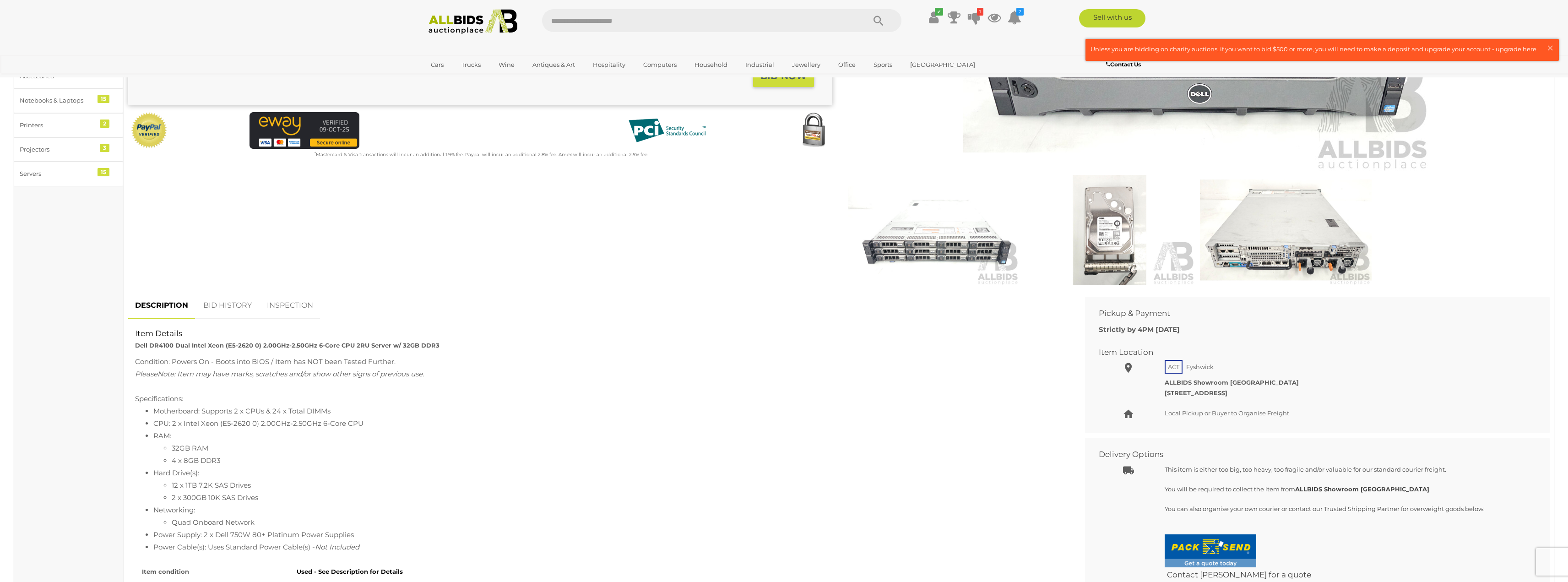
click at [213, 295] on link "BID HISTORY" at bounding box center [227, 305] width 62 height 27
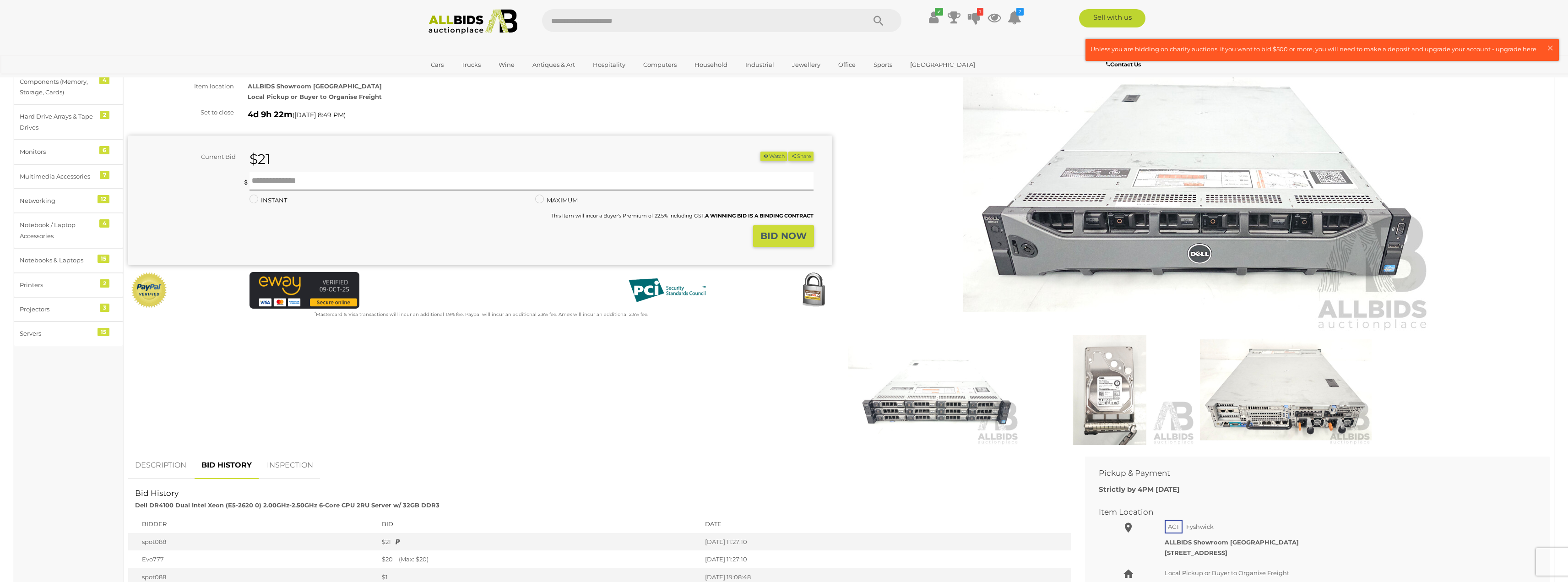
scroll to position [0, 0]
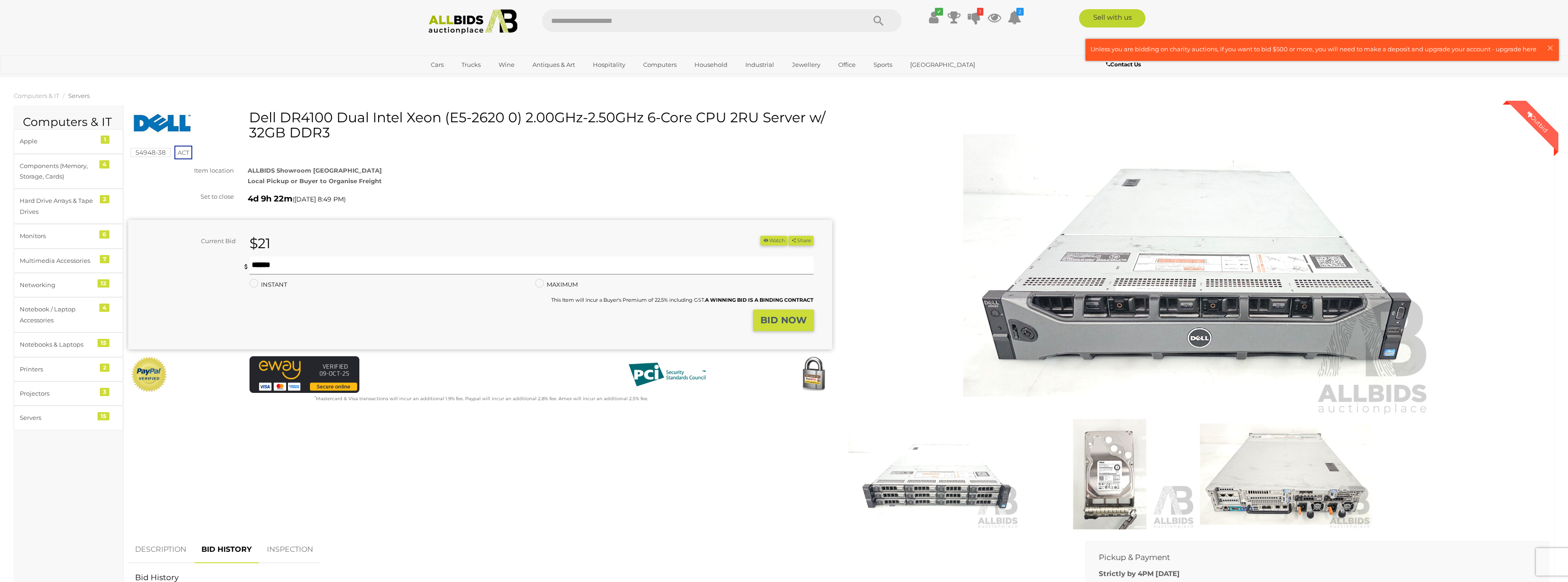
click at [336, 261] on input "text" at bounding box center [532, 265] width 565 height 18
type input "**"
click at [791, 315] on strong "BID NOW" at bounding box center [784, 320] width 46 height 11
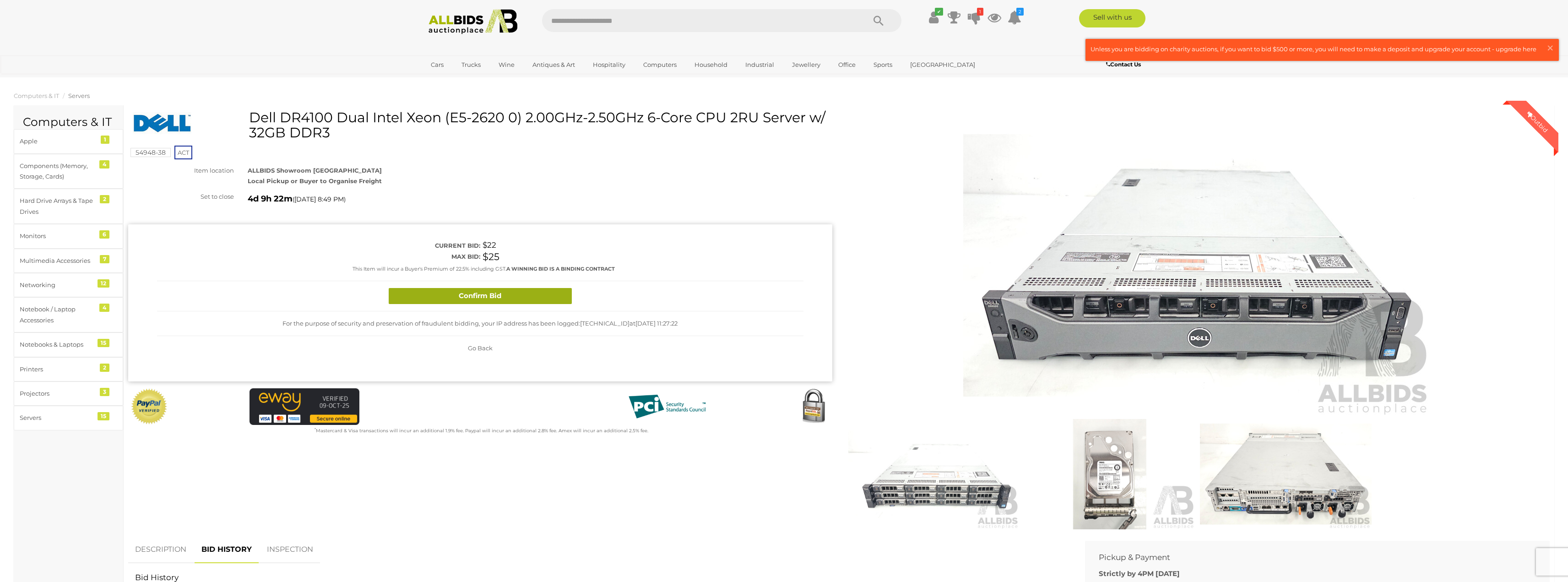
click at [463, 292] on button "Confirm Bid" at bounding box center [480, 295] width 183 height 16
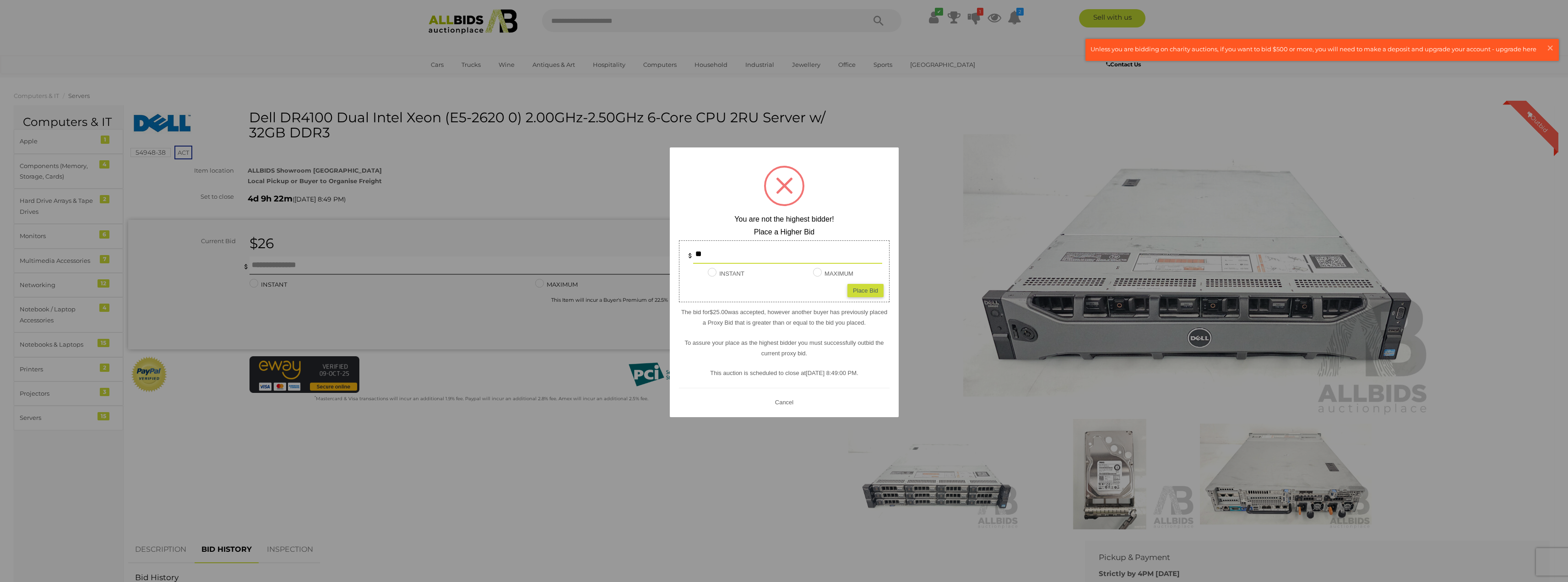
click at [562, 364] on div at bounding box center [784, 291] width 1568 height 582
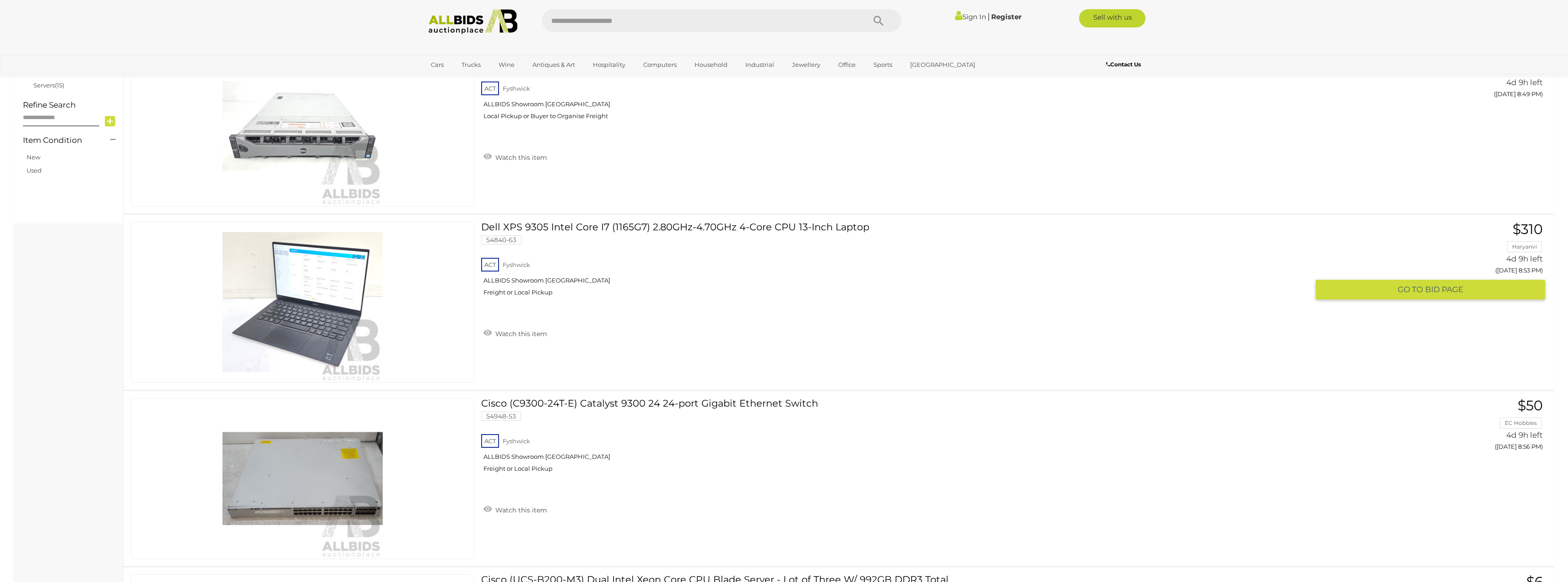
scroll to position [574, 0]
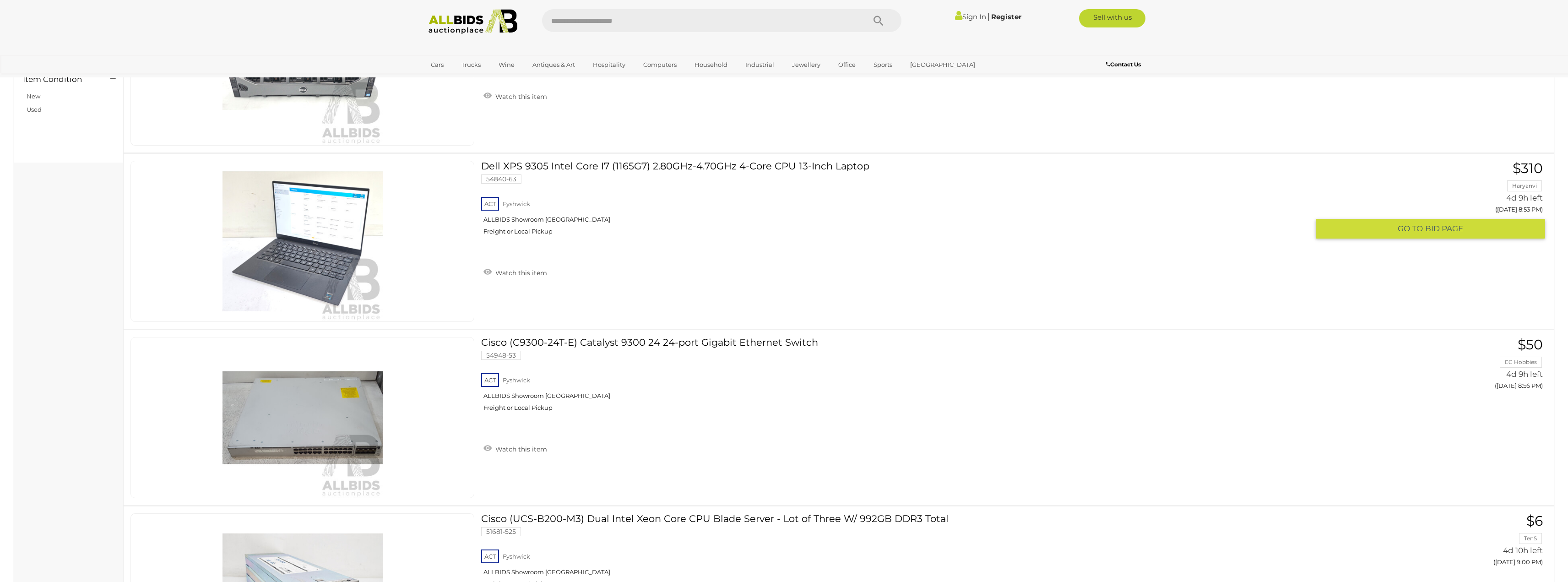
drag, startPoint x: 466, startPoint y: 274, endPoint x: 897, endPoint y: 269, distance: 431.0
click at [898, 242] on div "ACT Fyshwick ALLBIDS Showroom Fyshwick Freight or Local Pickup" at bounding box center [895, 219] width 828 height 47
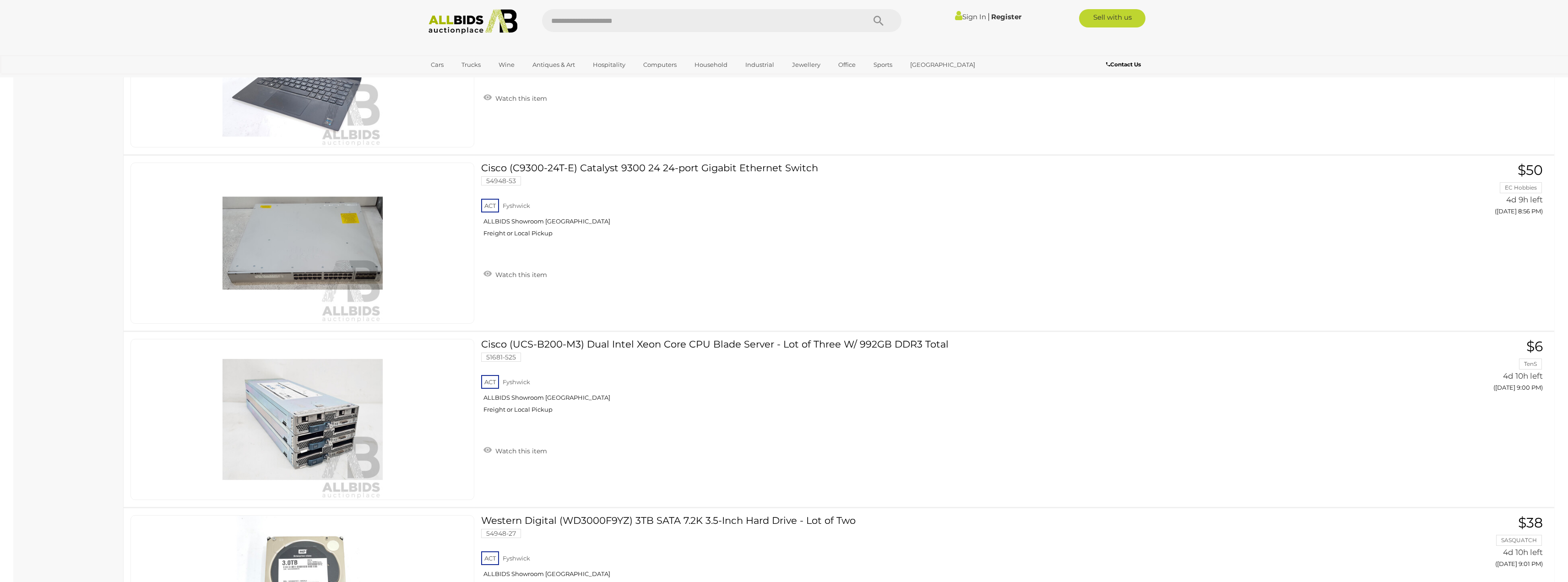
scroll to position [880, 0]
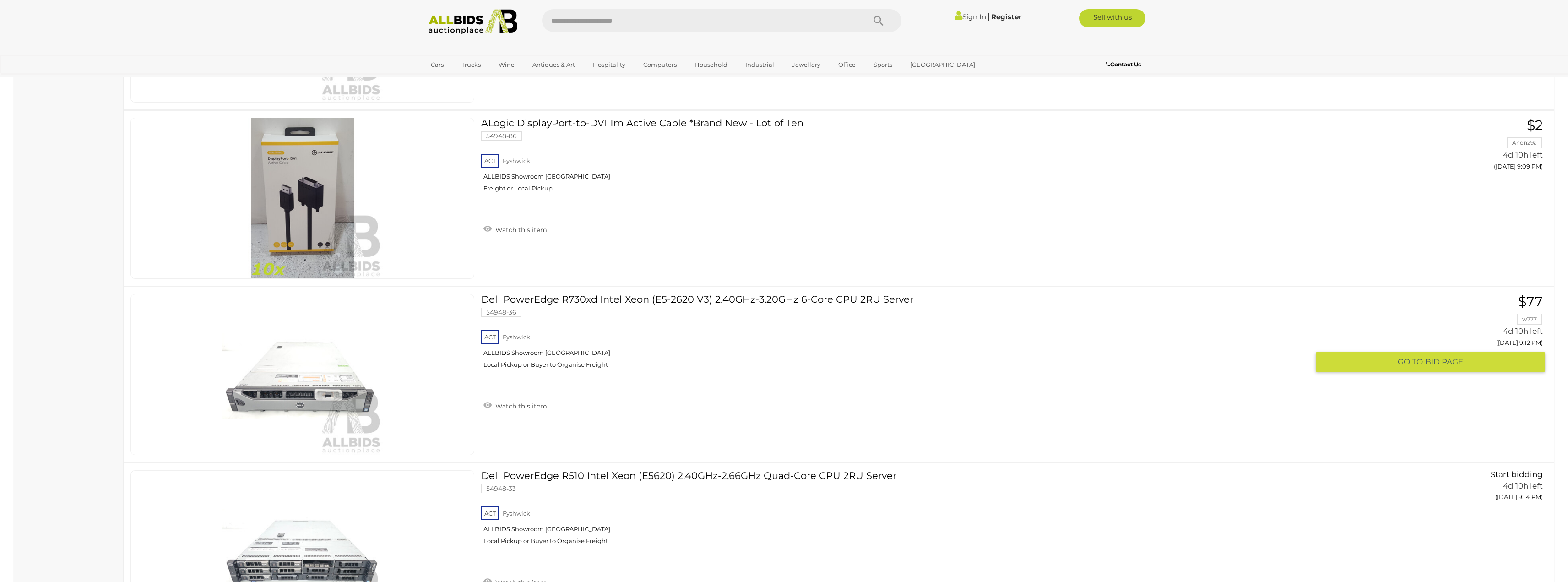
scroll to position [1795, 0]
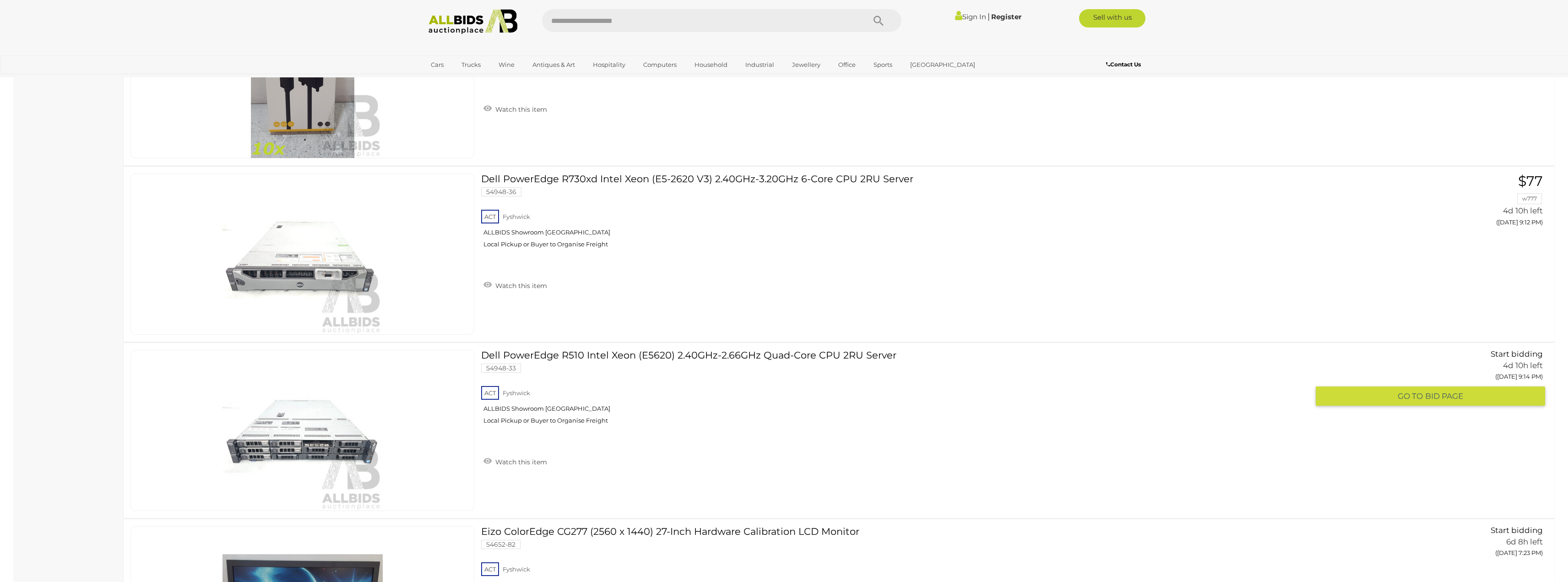
click at [781, 352] on link "Dell PowerEdge R510 Intel Xeon (E5620) 2.40GHz-2.66GHz Quad-Core CPU 2RU Server…" at bounding box center [899, 390] width 821 height 82
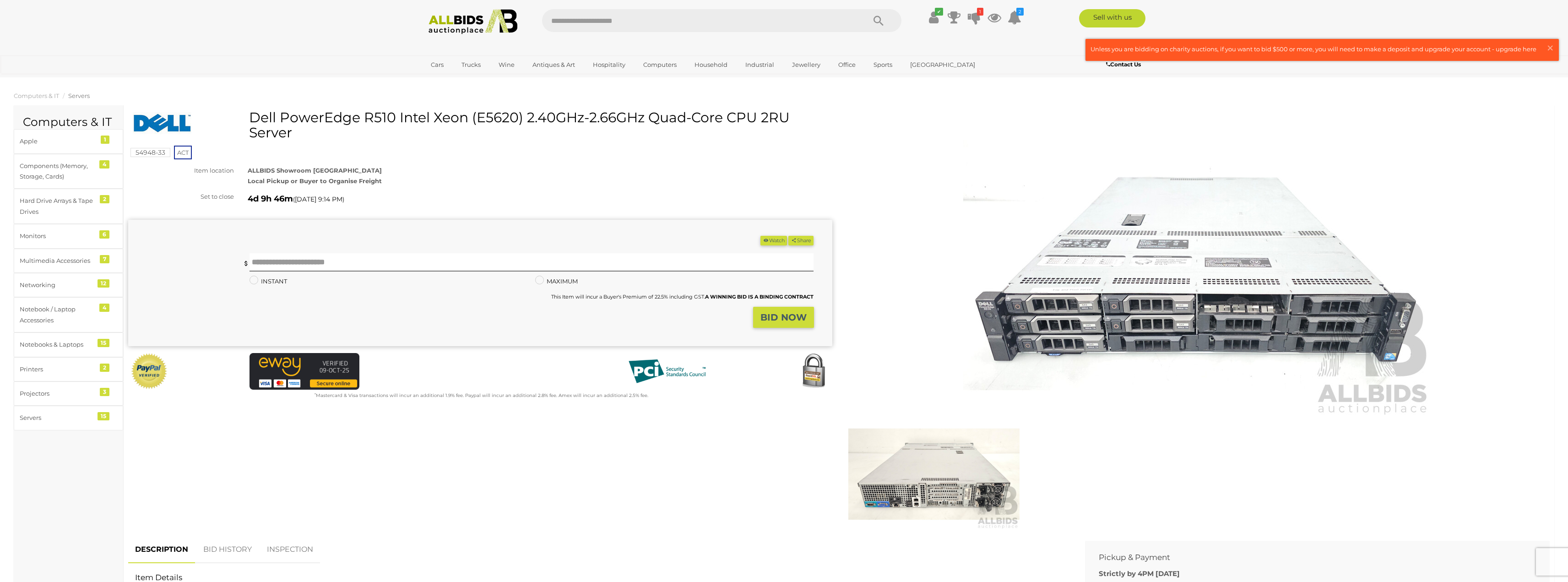
click at [1101, 322] on img at bounding box center [1198, 265] width 469 height 302
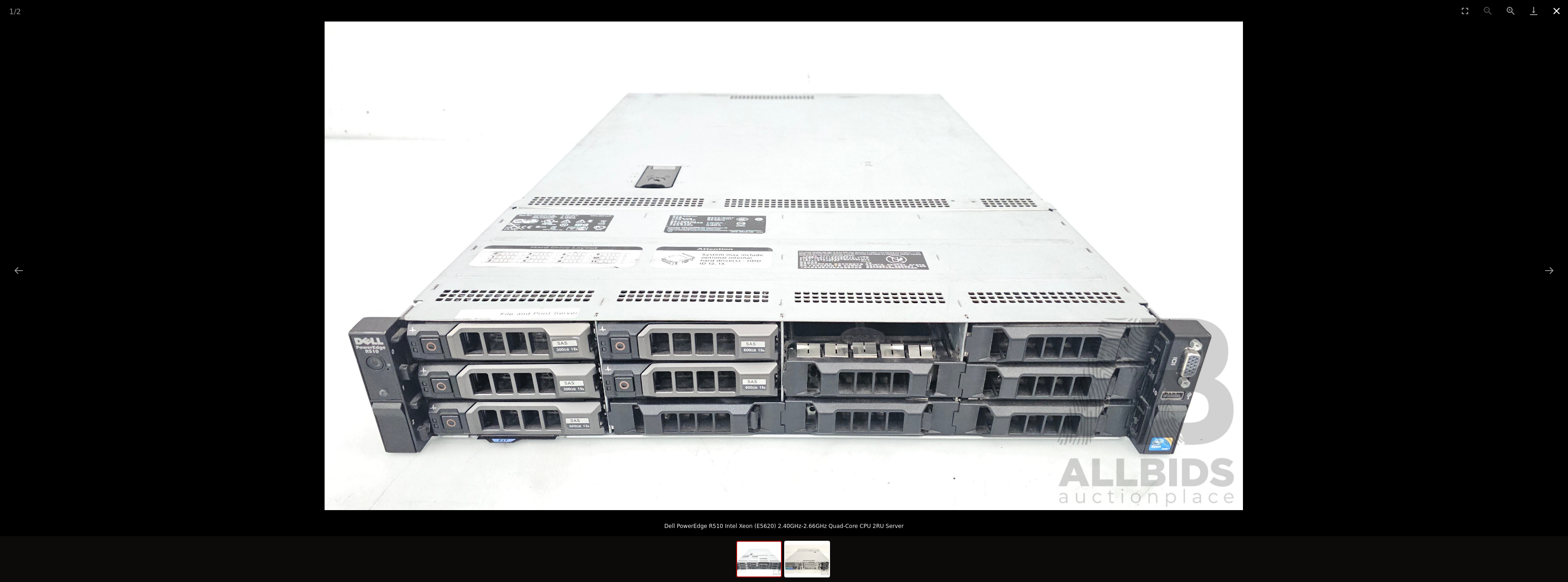
click at [1553, 11] on button "Close gallery" at bounding box center [1557, 10] width 23 height 22
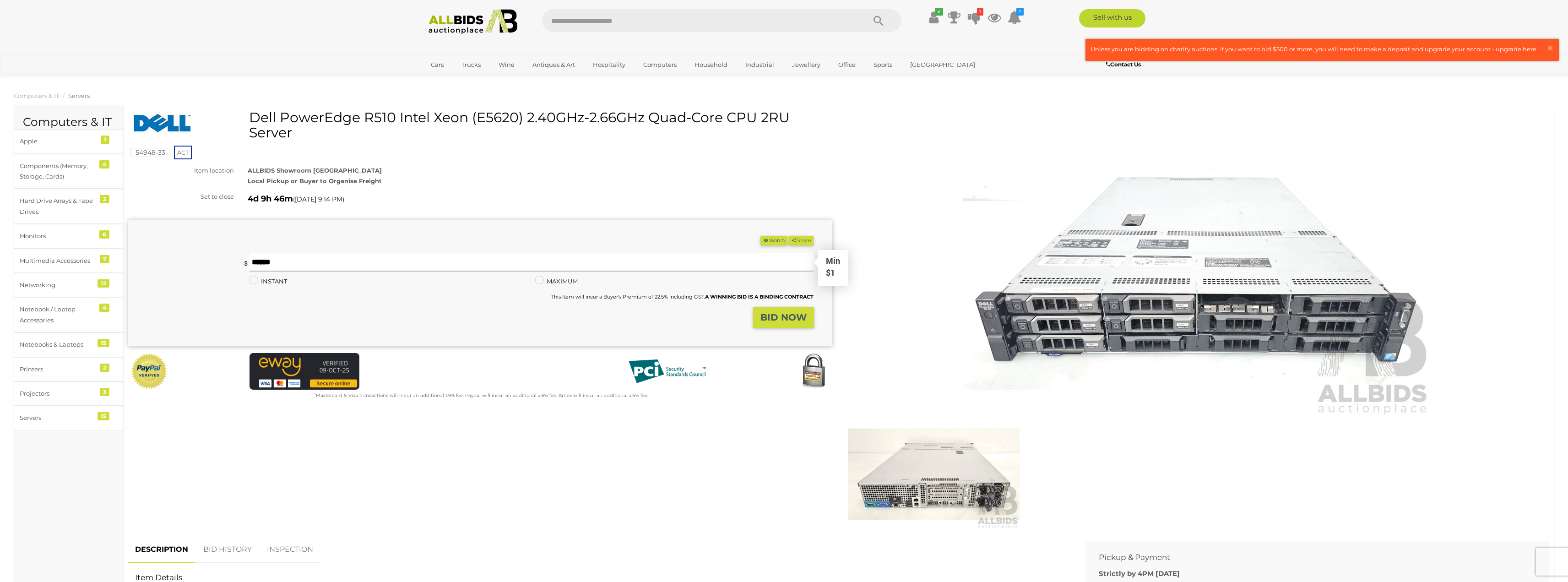
click at [375, 264] on input "text" at bounding box center [532, 262] width 565 height 18
type input "**"
click at [773, 309] on button "BID NOW" at bounding box center [784, 317] width 61 height 22
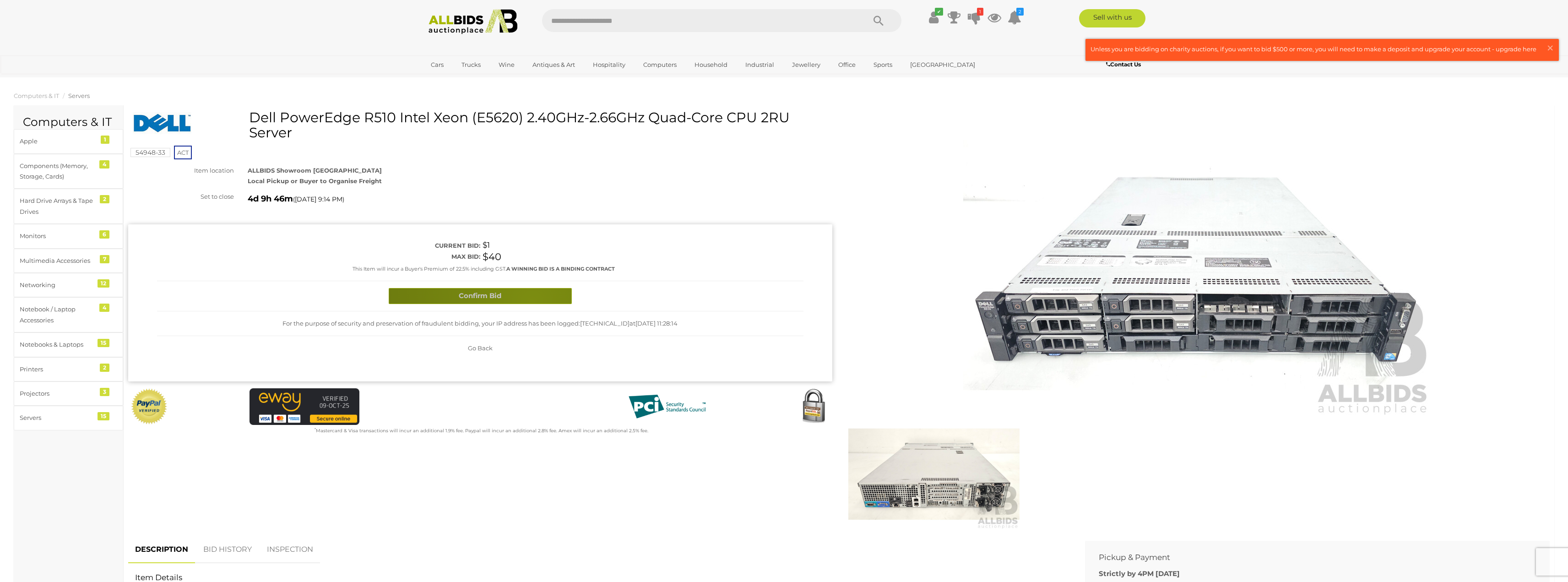
click at [532, 301] on button "Confirm Bid" at bounding box center [480, 295] width 183 height 16
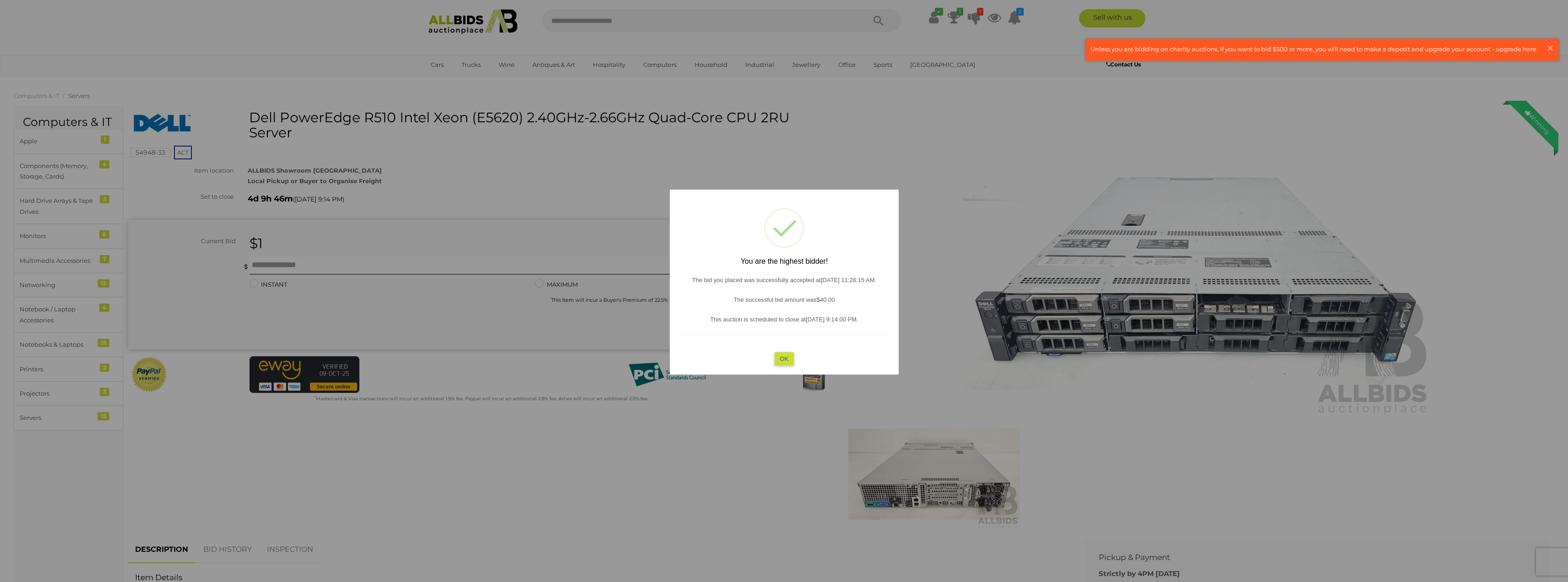
click at [784, 355] on button "OK" at bounding box center [784, 357] width 20 height 13
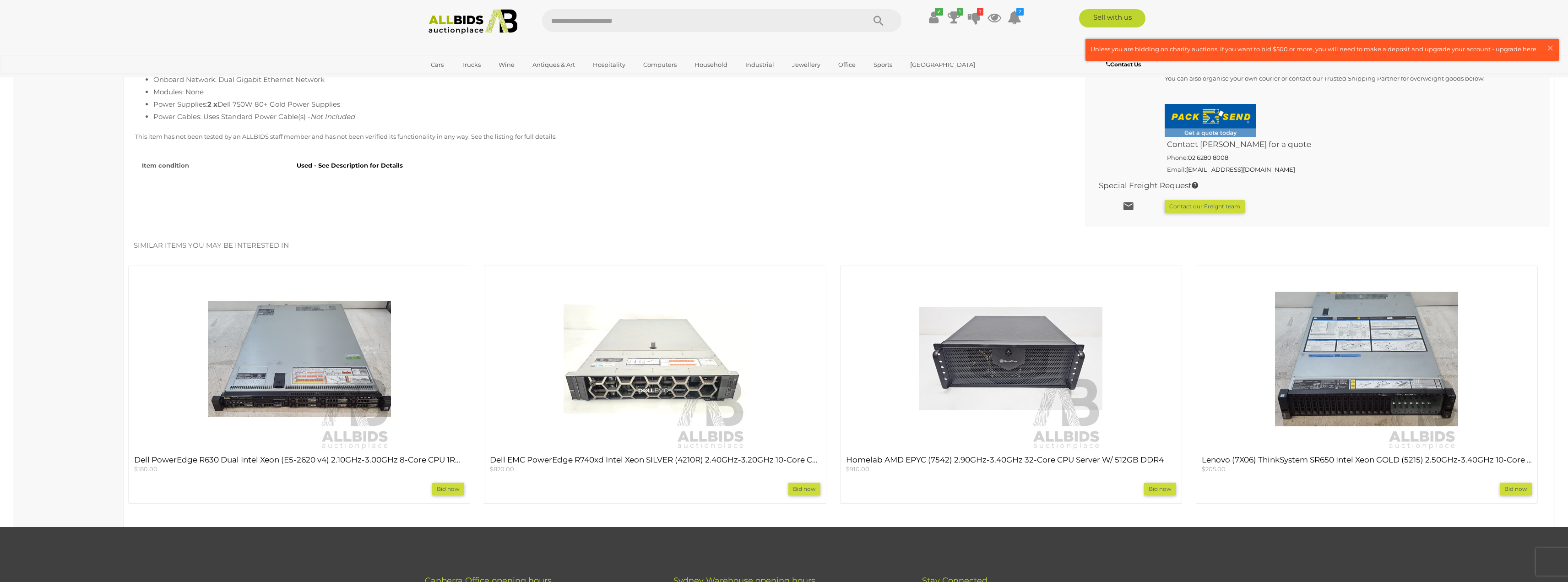
scroll to position [733, 0]
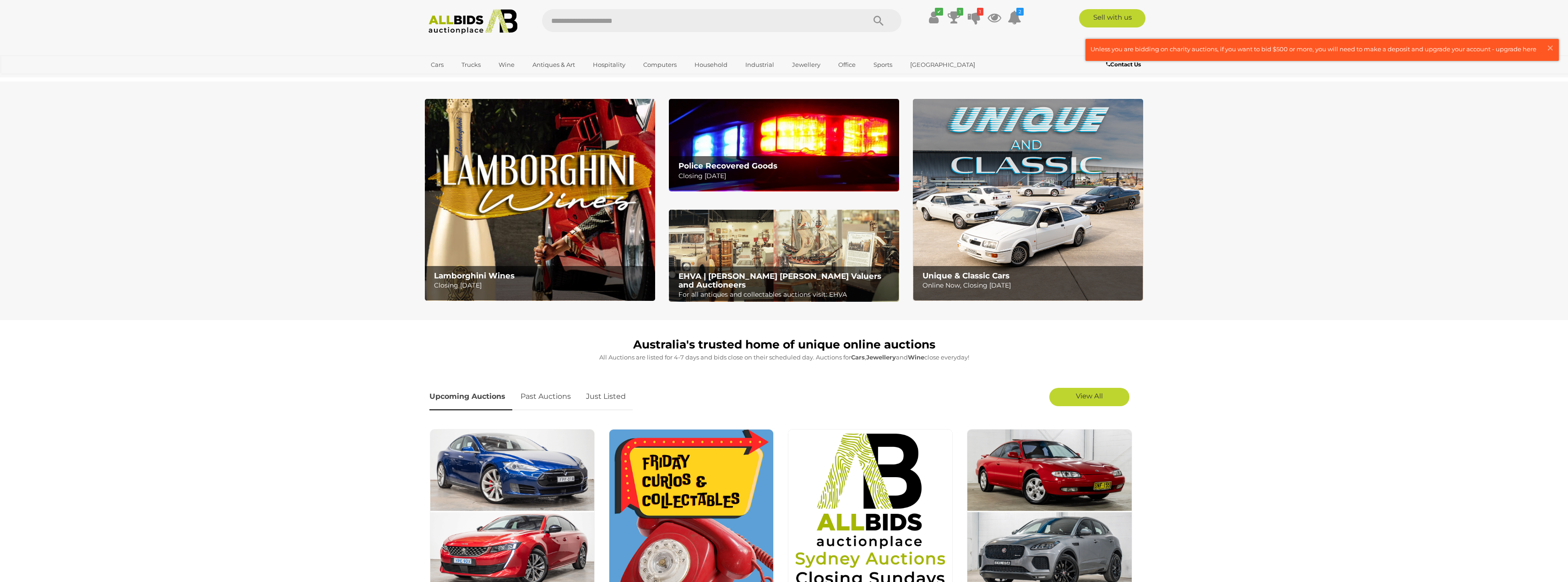
click at [666, 30] on input "text" at bounding box center [699, 21] width 314 height 23
type input "**"
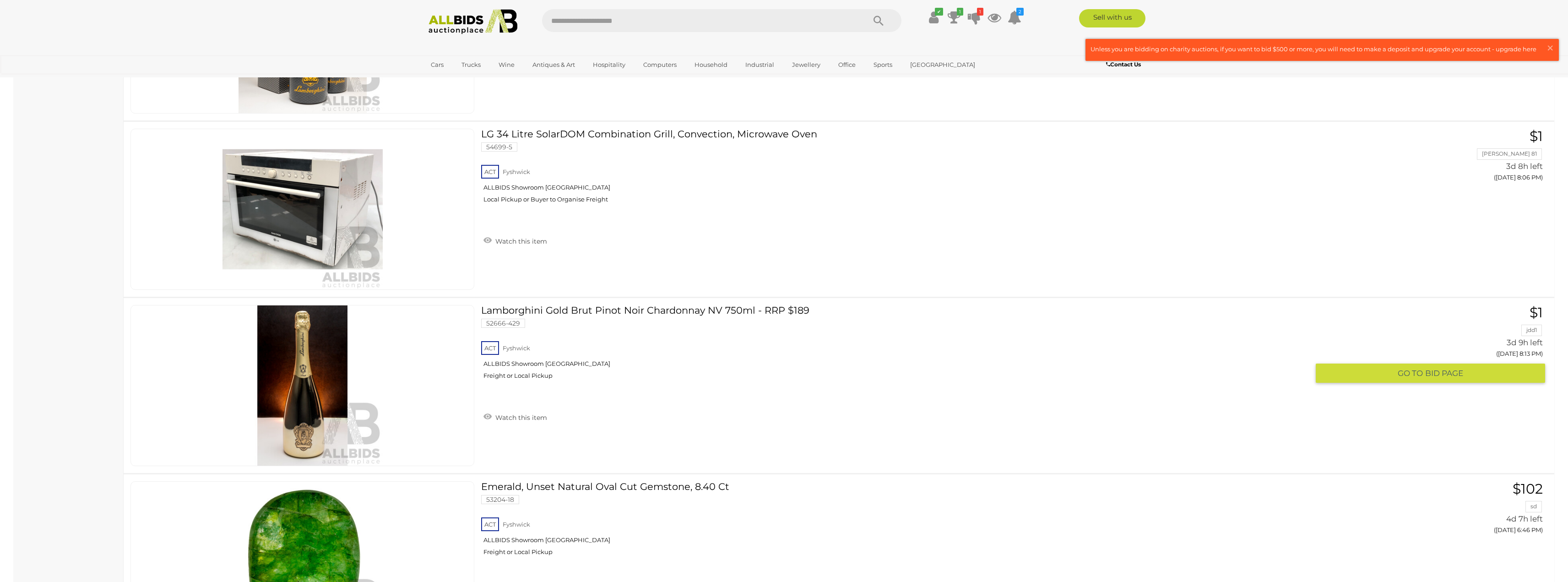
scroll to position [4760, 0]
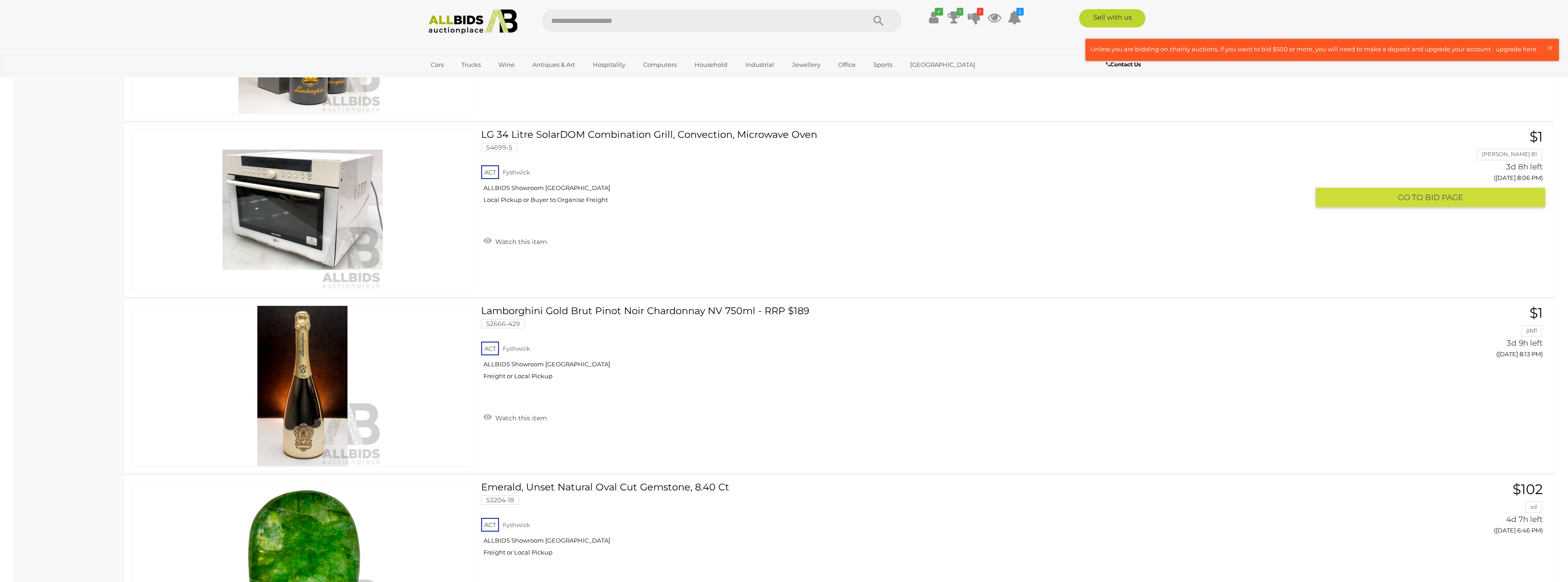
click at [312, 218] on img at bounding box center [302, 210] width 160 height 160
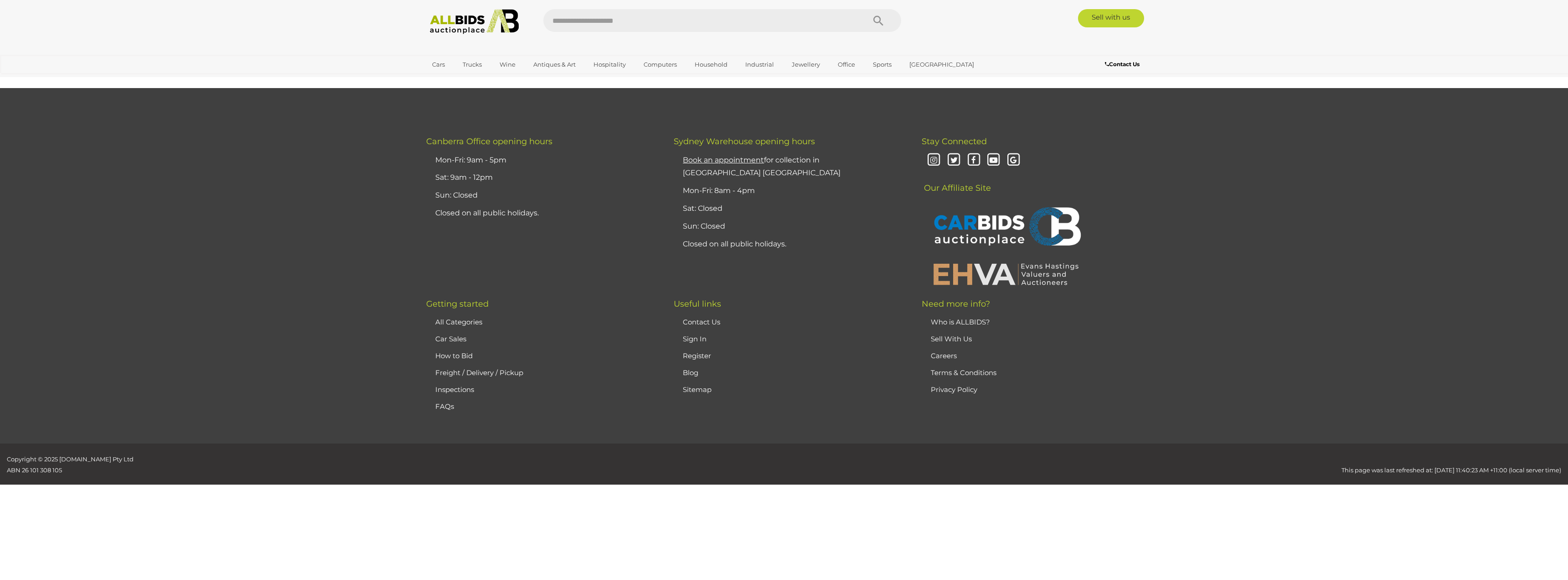
click at [836, 415] on div "Getting started All Categories Car Sales How to Bid Freight / Delivery / Pickup…" at bounding box center [784, 372] width 743 height 144
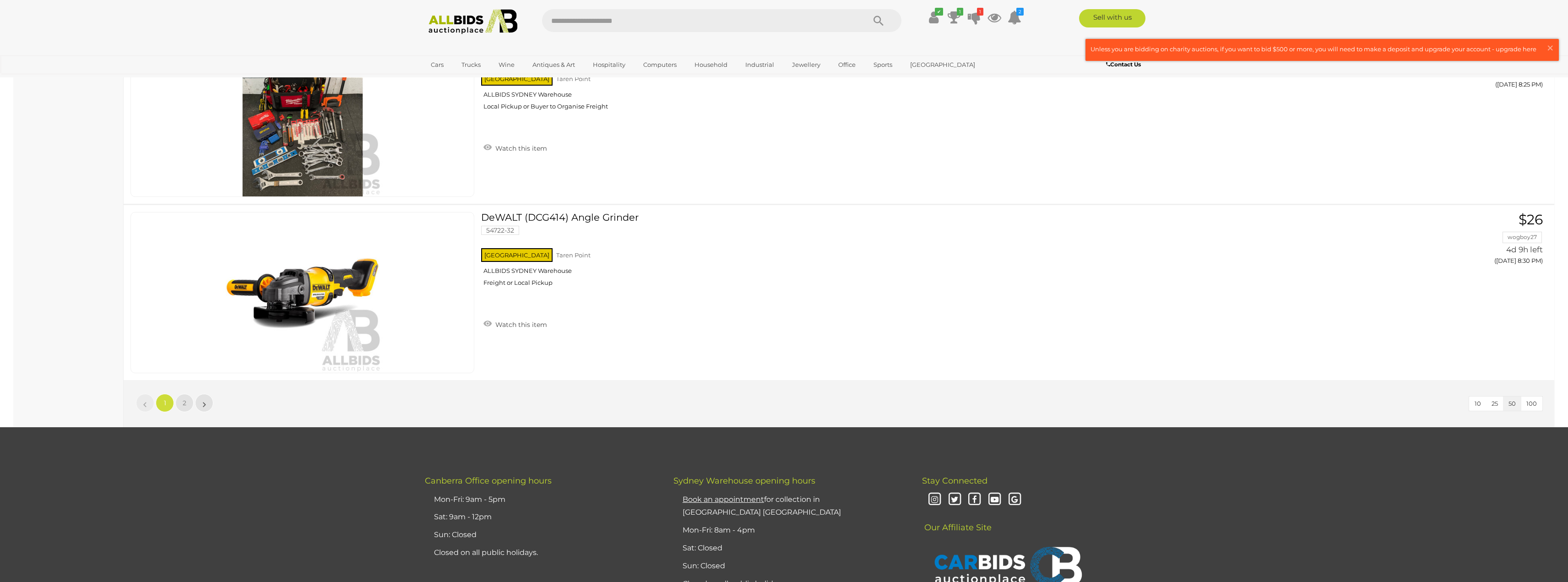
scroll to position [8557, 0]
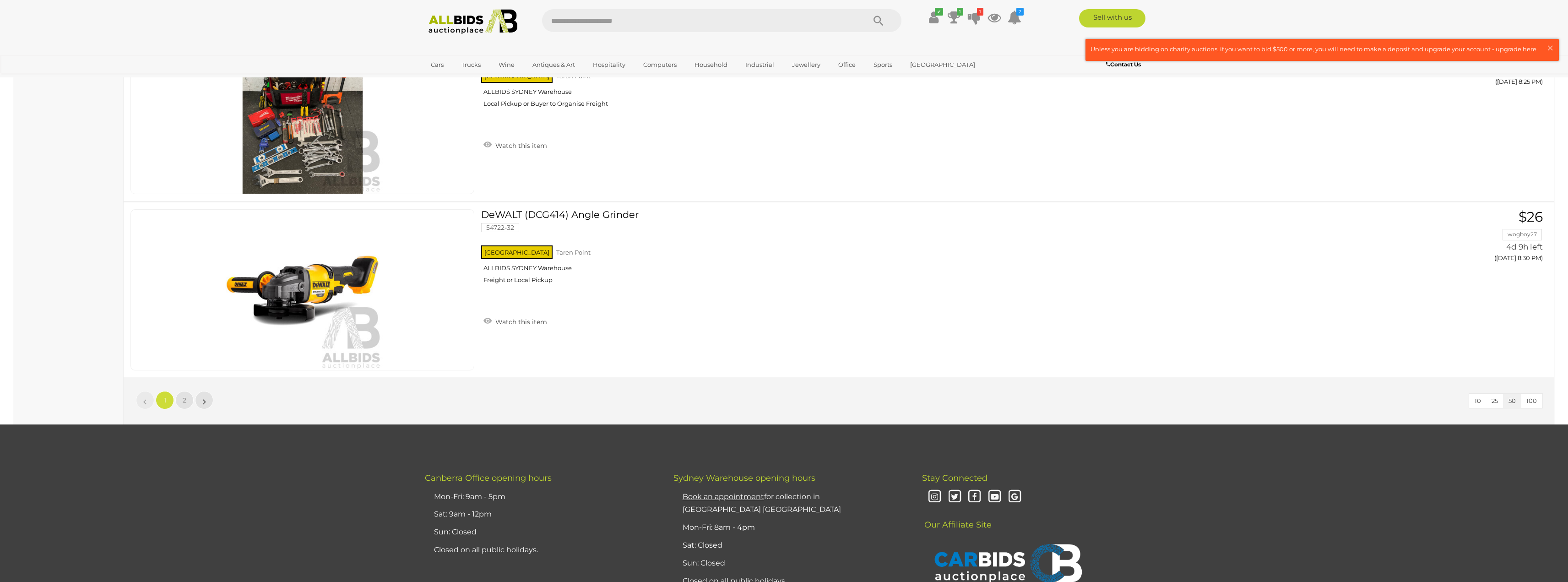
click at [567, 24] on input "text" at bounding box center [699, 21] width 314 height 23
type input "****"
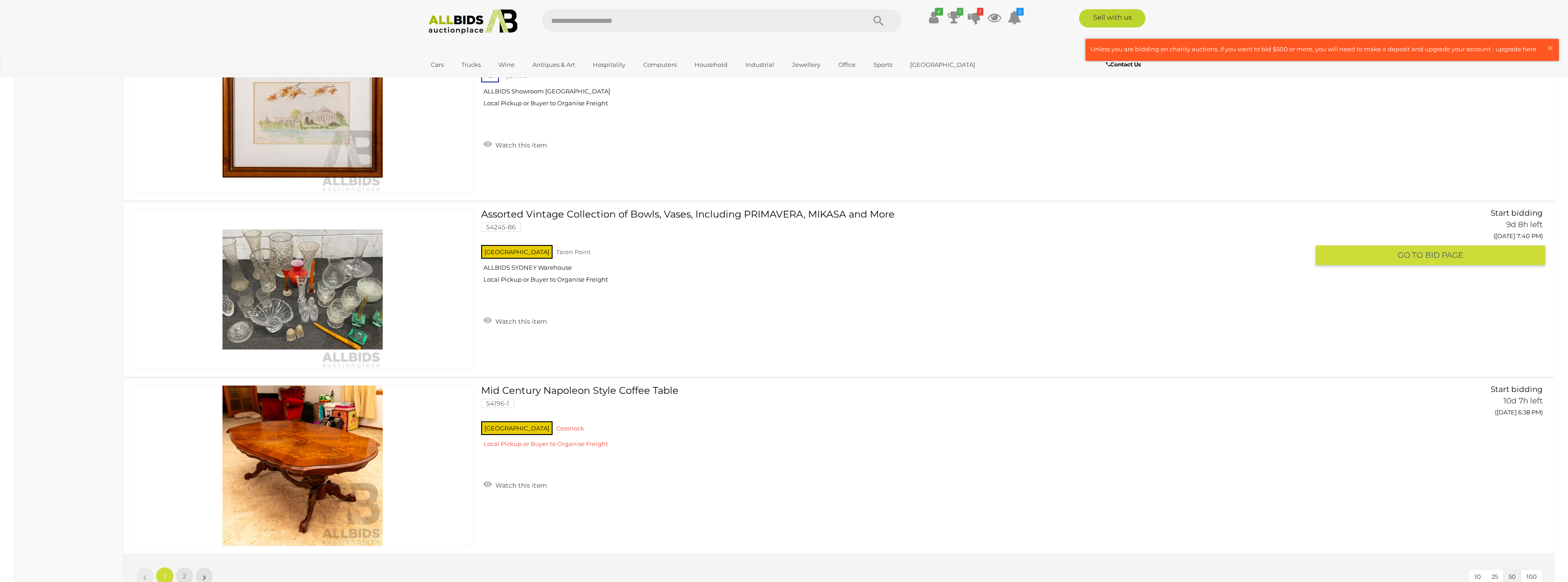
scroll to position [8463, 0]
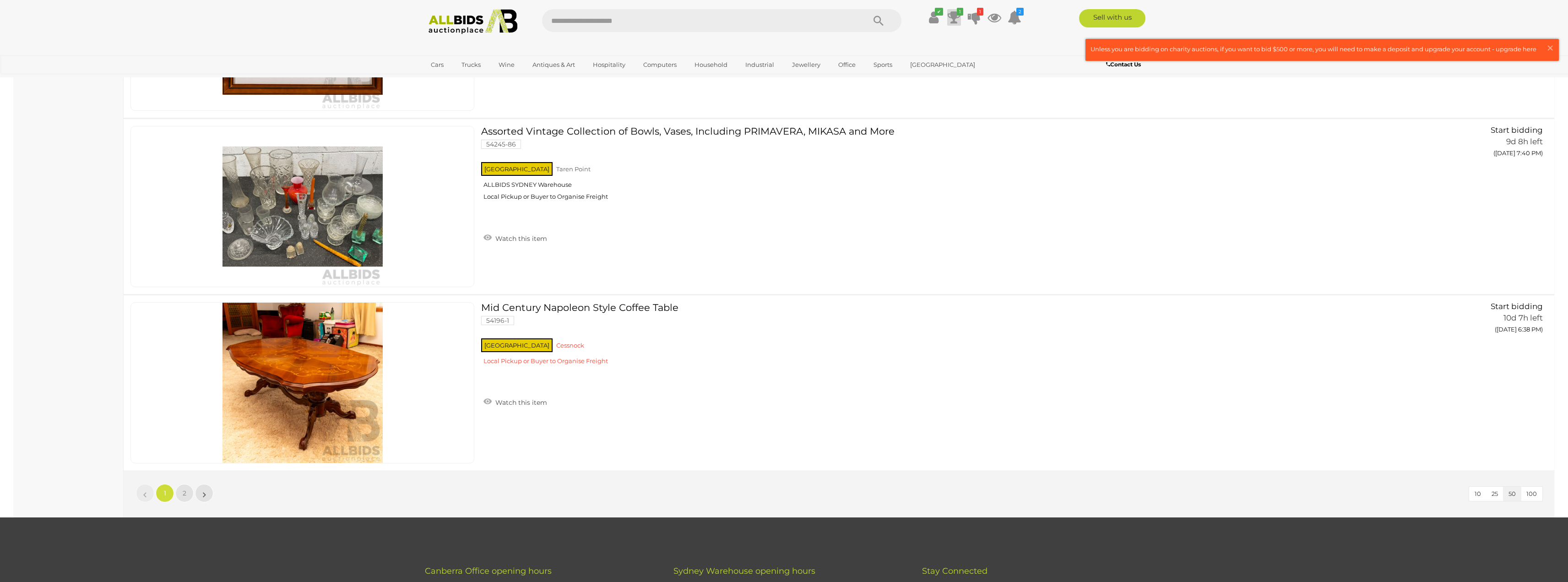
click at [960, 16] on icon at bounding box center [954, 17] width 13 height 17
click at [878, 64] on small "Dell PowerEdge R510 Intel Xeon (E5620) 2.40GHz-2.66GHz Quad-Core CPU 2RU Server" at bounding box center [903, 70] width 109 height 10
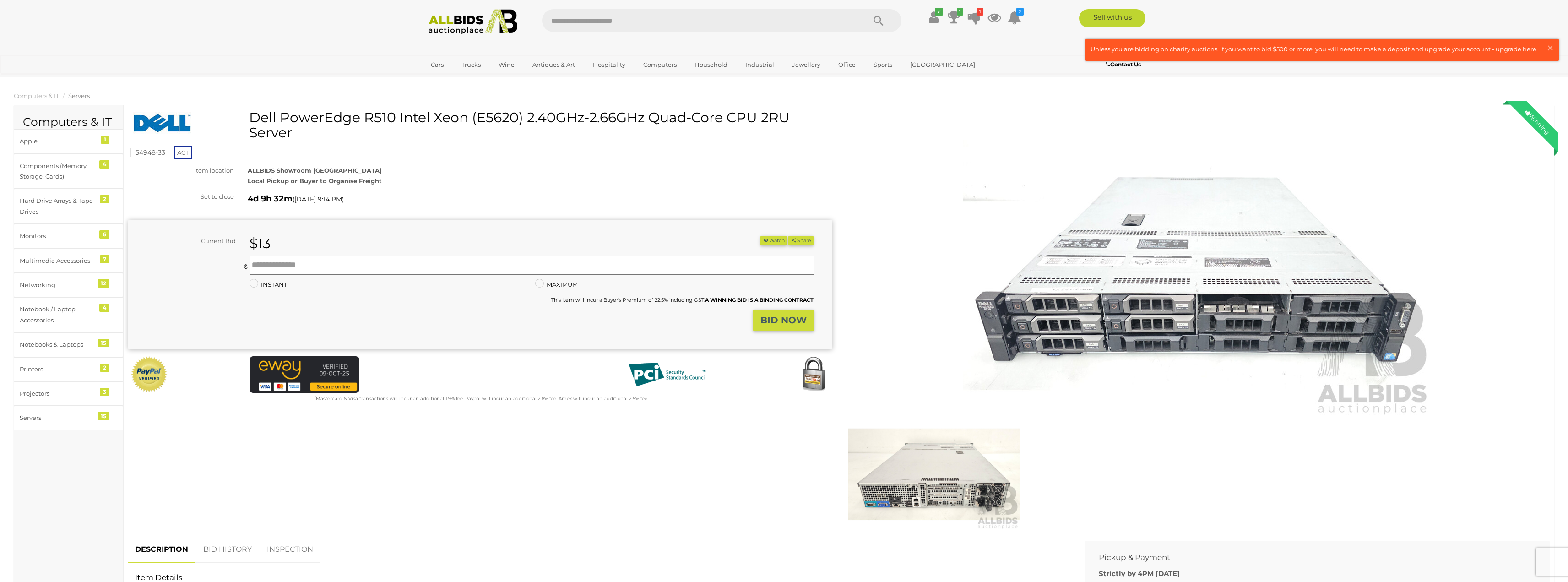
scroll to position [244, 0]
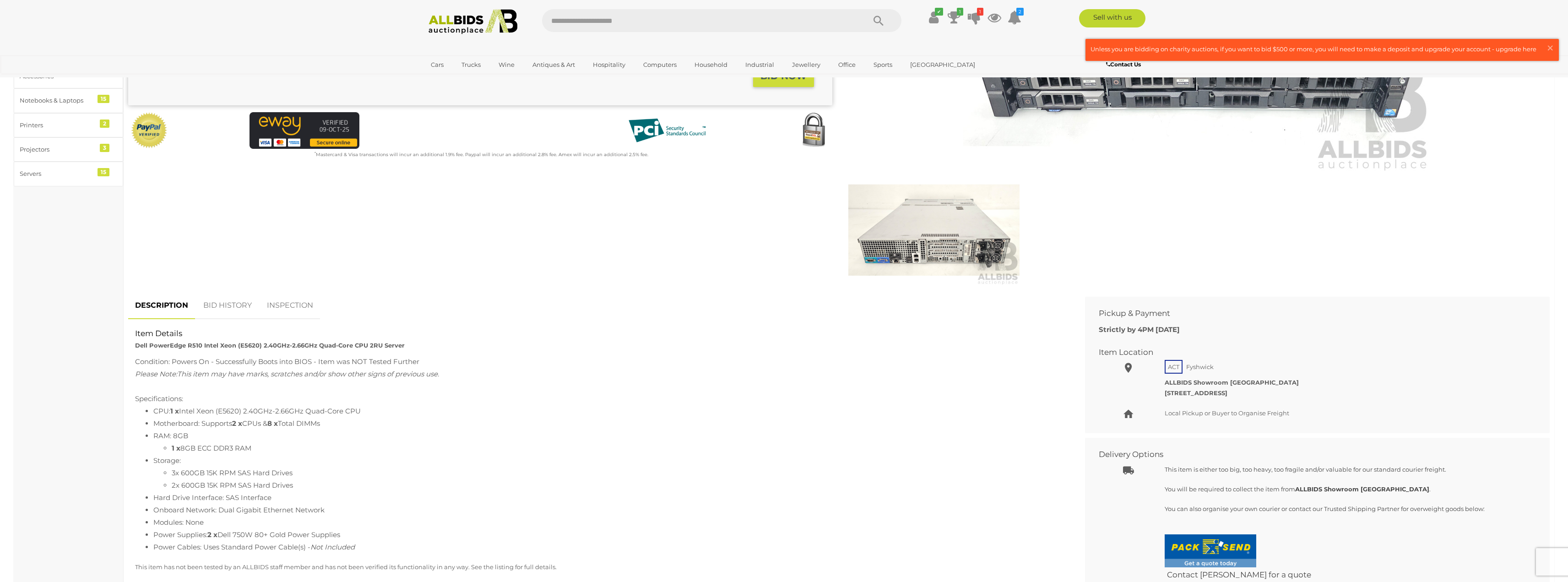
click at [223, 305] on link "BID HISTORY" at bounding box center [227, 305] width 62 height 27
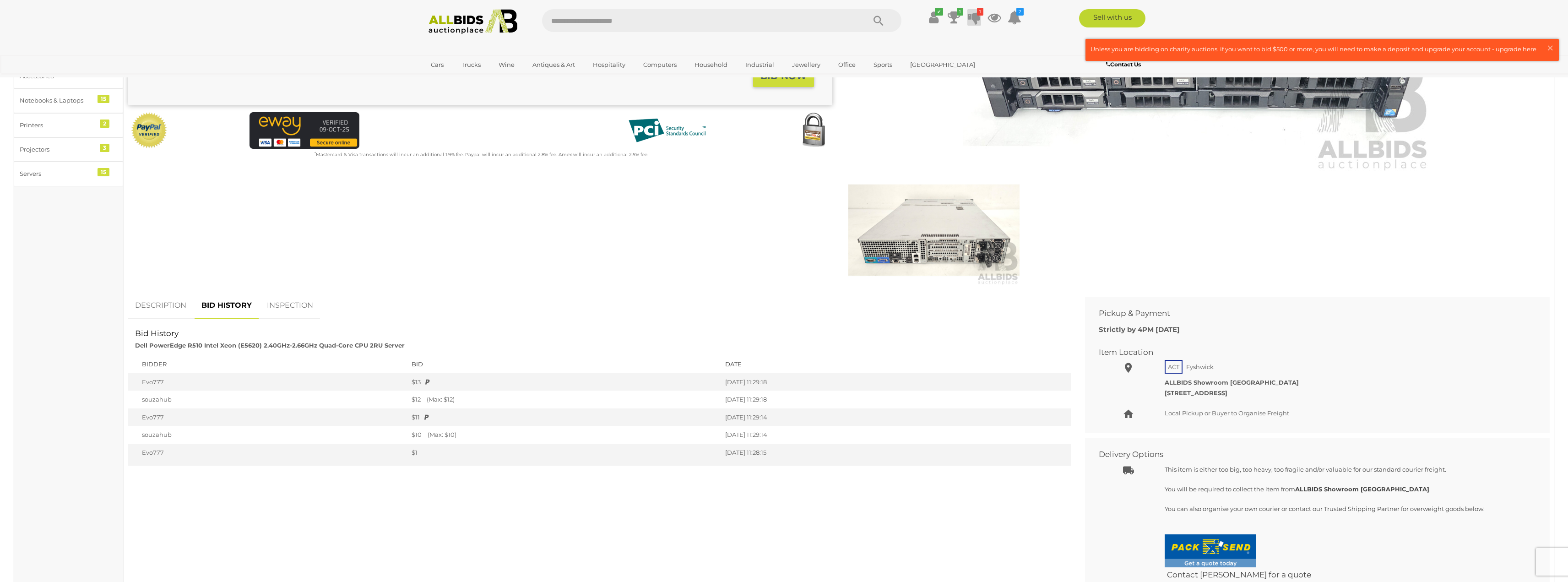
click at [974, 19] on icon at bounding box center [974, 17] width 13 height 17
click at [913, 69] on small "Dell DR4100 Dual Intel Xeon (E5-2620 0) 2.00GHz-2.50GHz 6-Core CPU 2RU Server w…" at bounding box center [924, 70] width 109 height 10
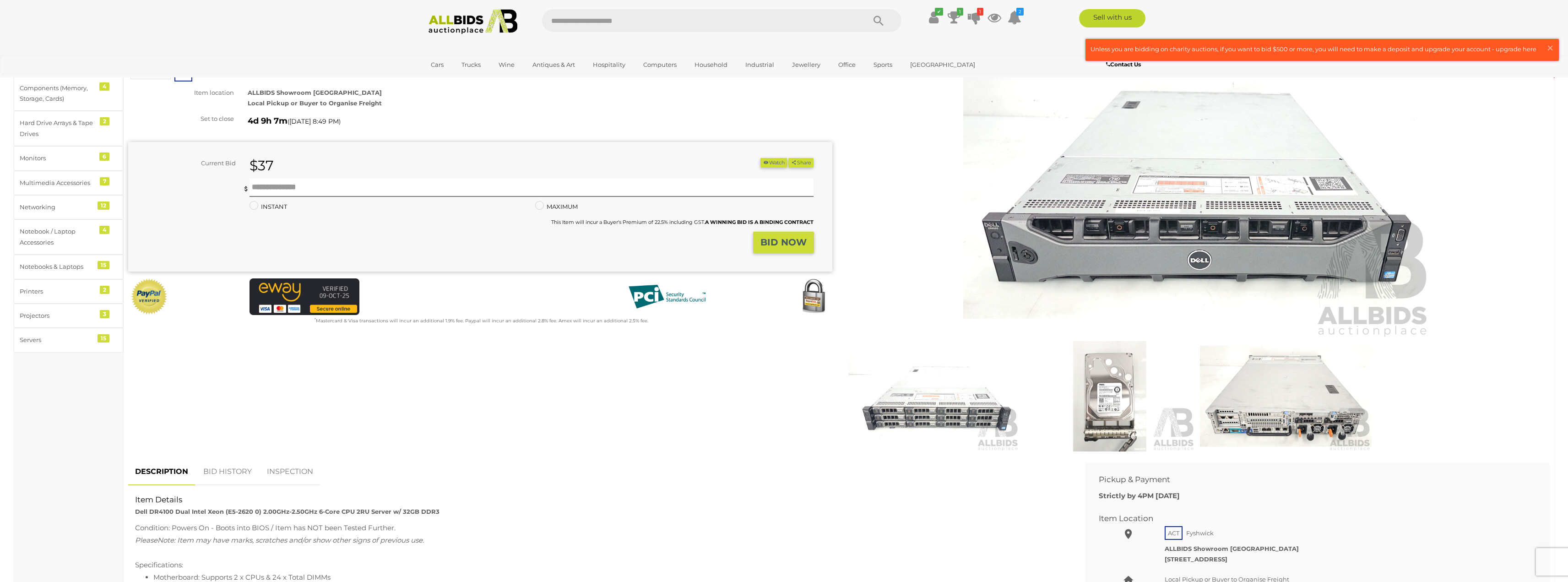
scroll to position [122, 0]
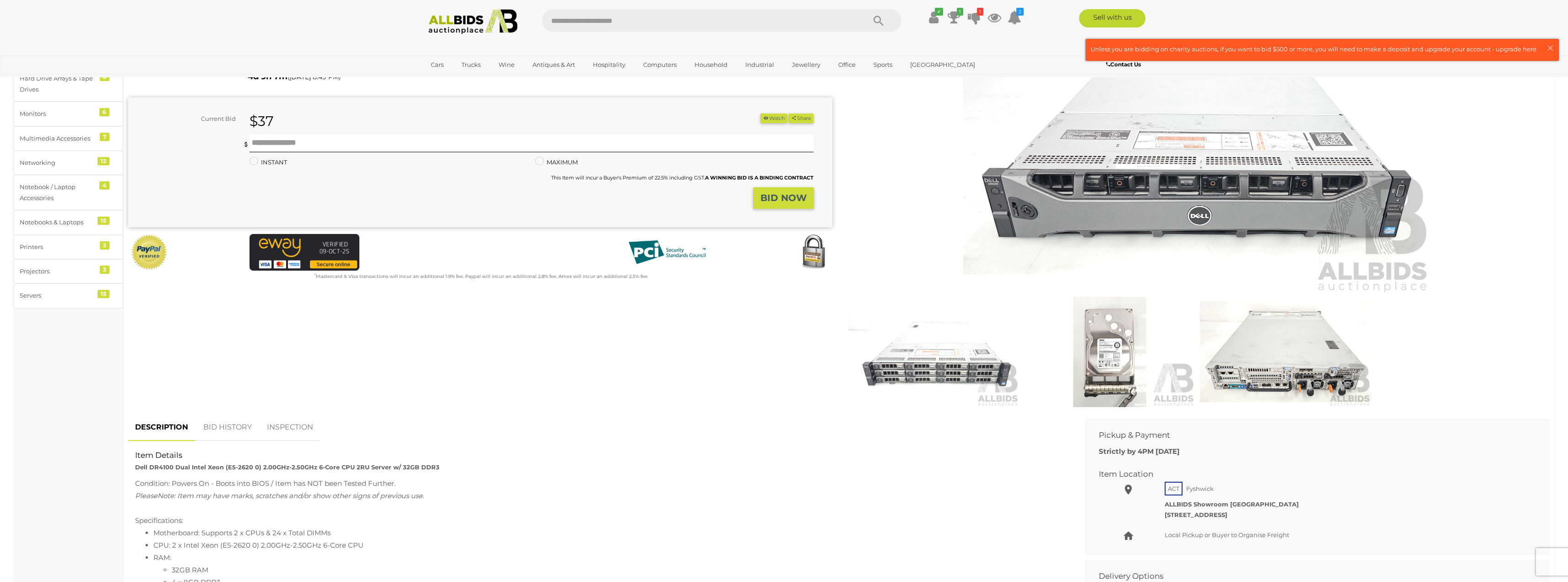
click at [223, 418] on link "BID HISTORY" at bounding box center [227, 427] width 62 height 27
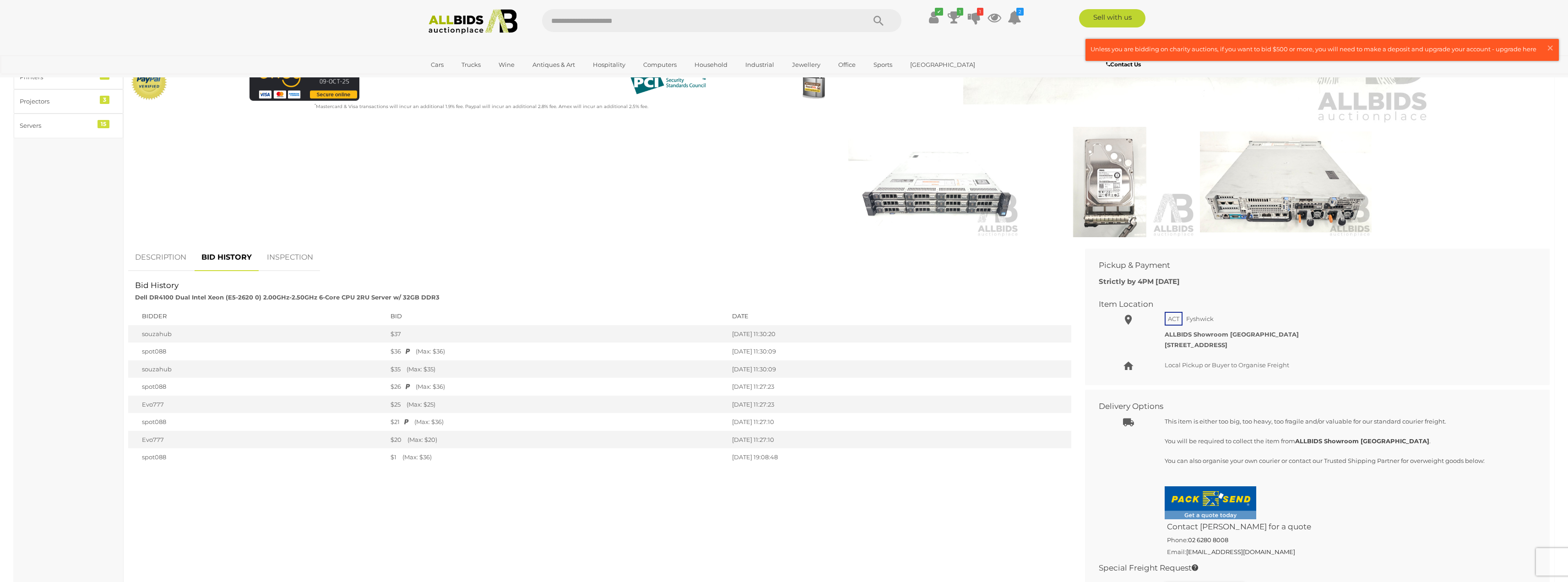
scroll to position [366, 0]
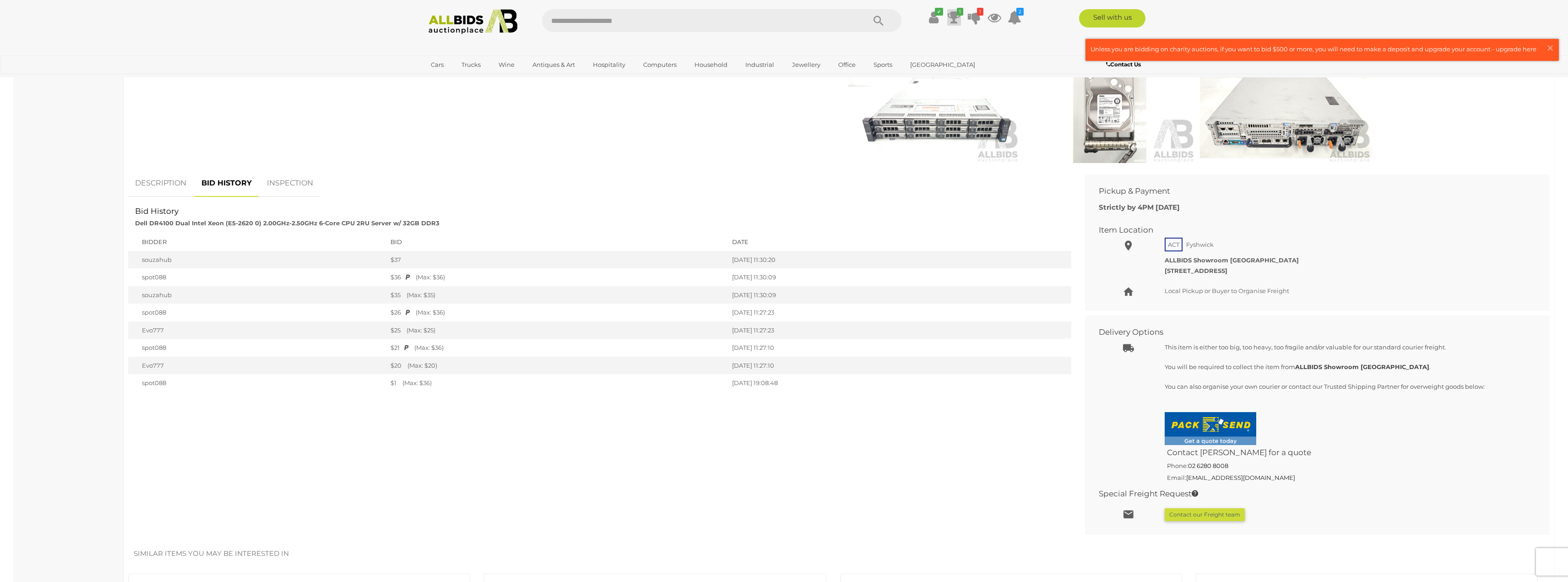
click at [957, 13] on icon "1" at bounding box center [960, 11] width 6 height 8
click at [870, 61] on div "$13.00 Tuesday 9:14 PM Dell PowerEdge R510 Intel Xeon (E5620) 2.40GHz-2.66GHz Q…" at bounding box center [903, 64] width 109 height 21
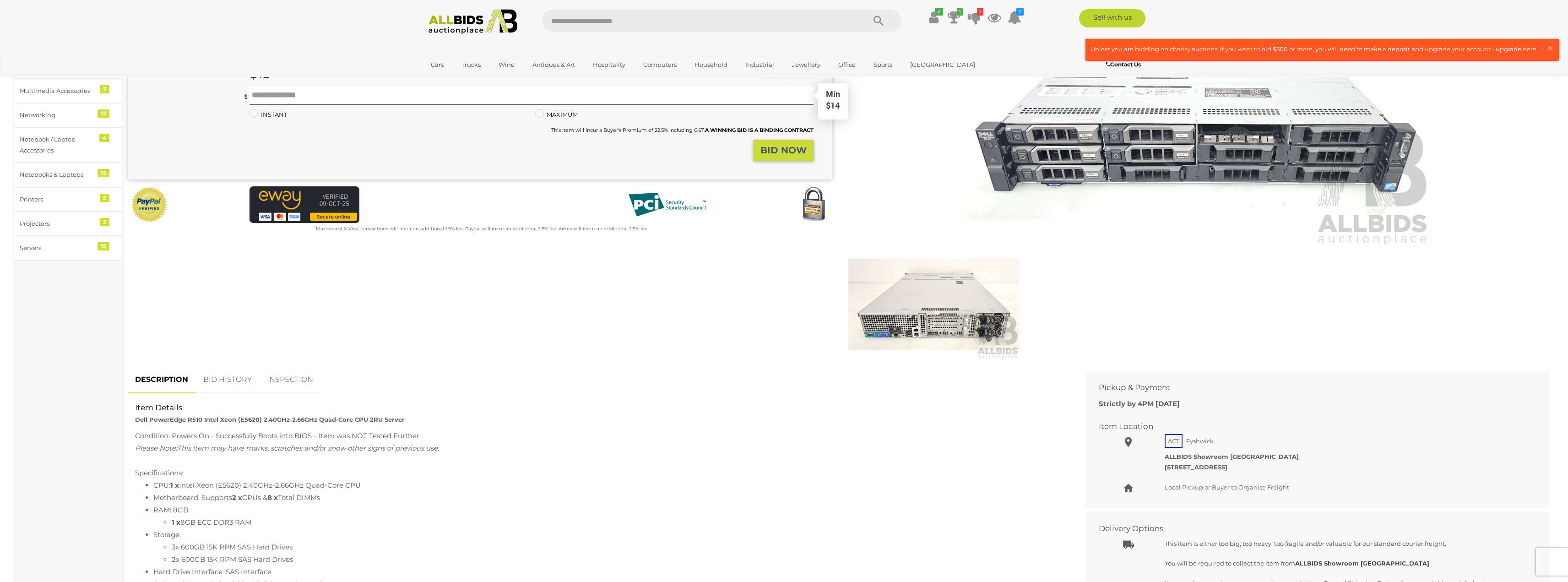
scroll to position [244, 0]
